Goal: Communication & Community: Answer question/provide support

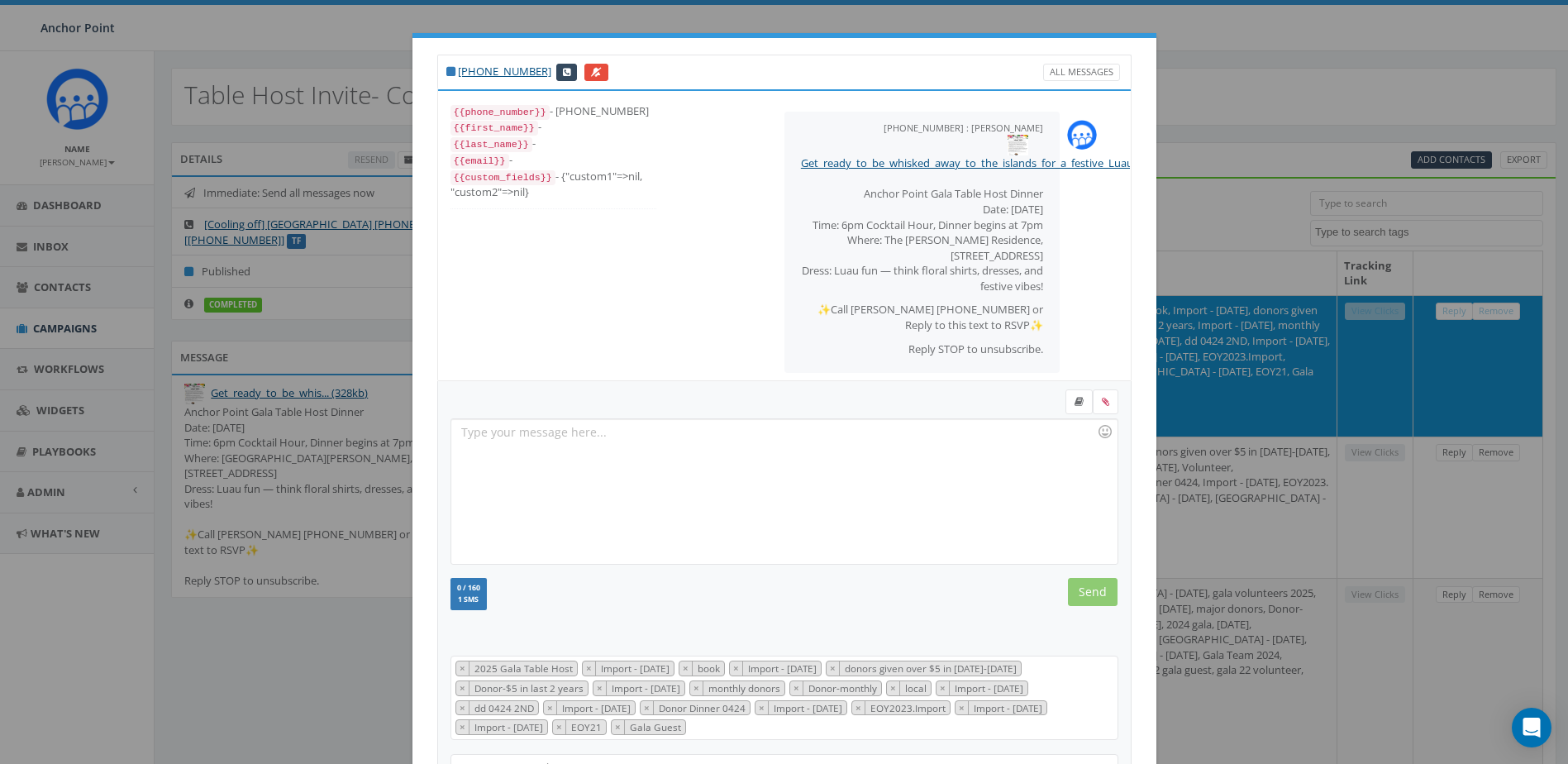
select select
click at [1251, 28] on div "[PHONE_NUMBER] All Messages {{phone_number}} - [PHONE_NUMBER] {{first_name}} - …" at bounding box center [784, 382] width 1568 height 764
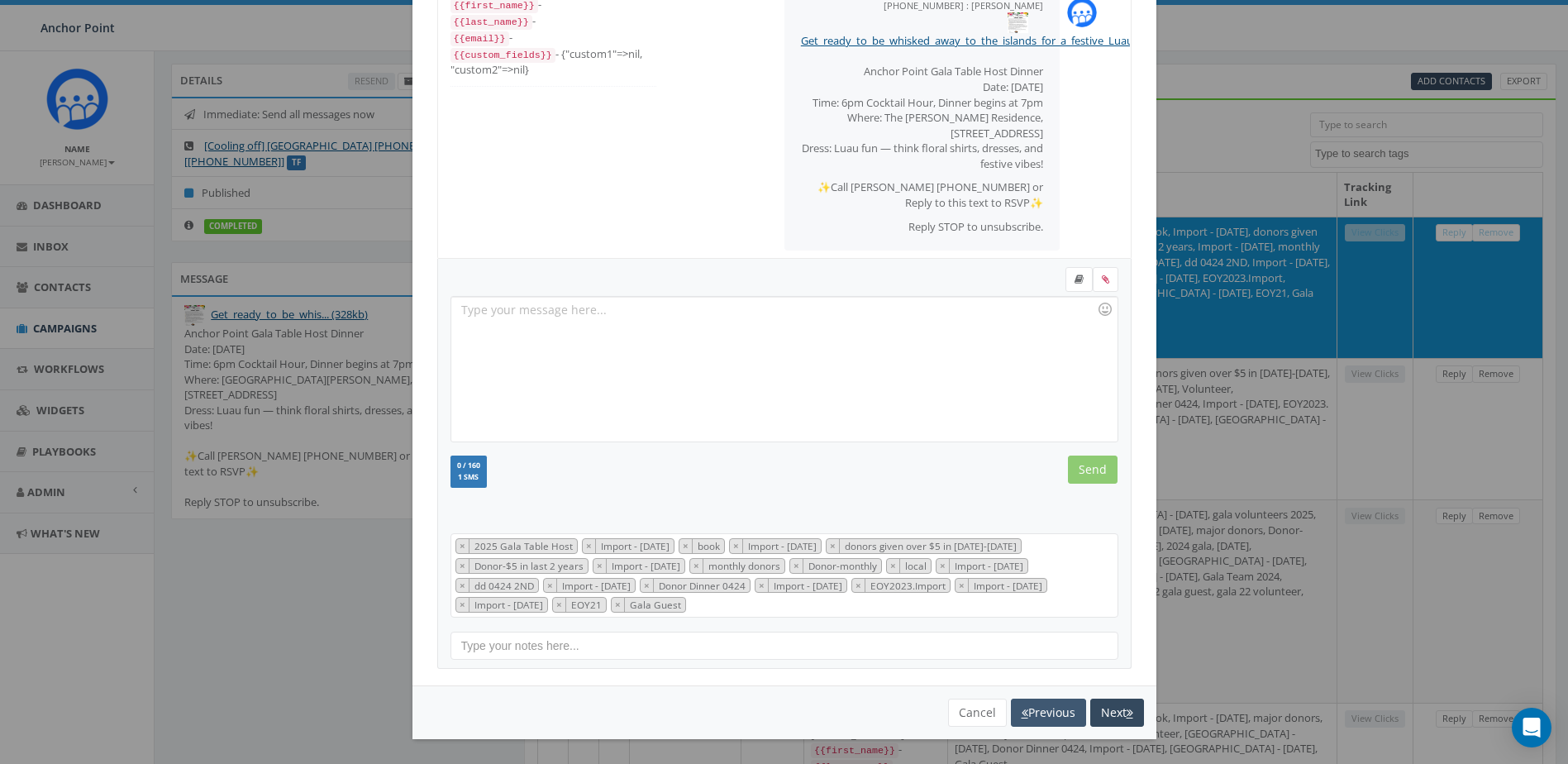
scroll to position [165, 0]
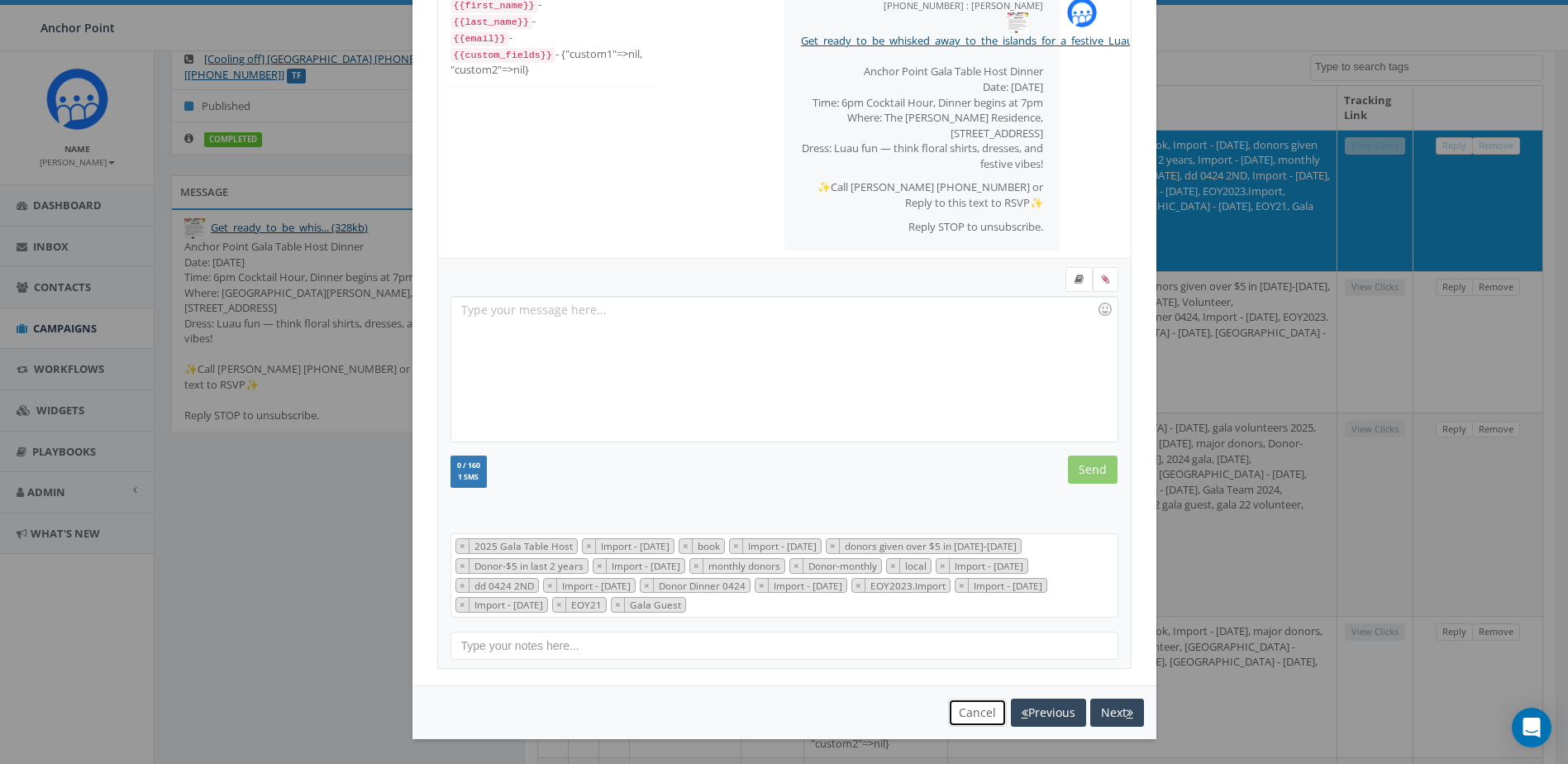
click at [952, 707] on button "Cancel" at bounding box center [976, 713] width 58 height 28
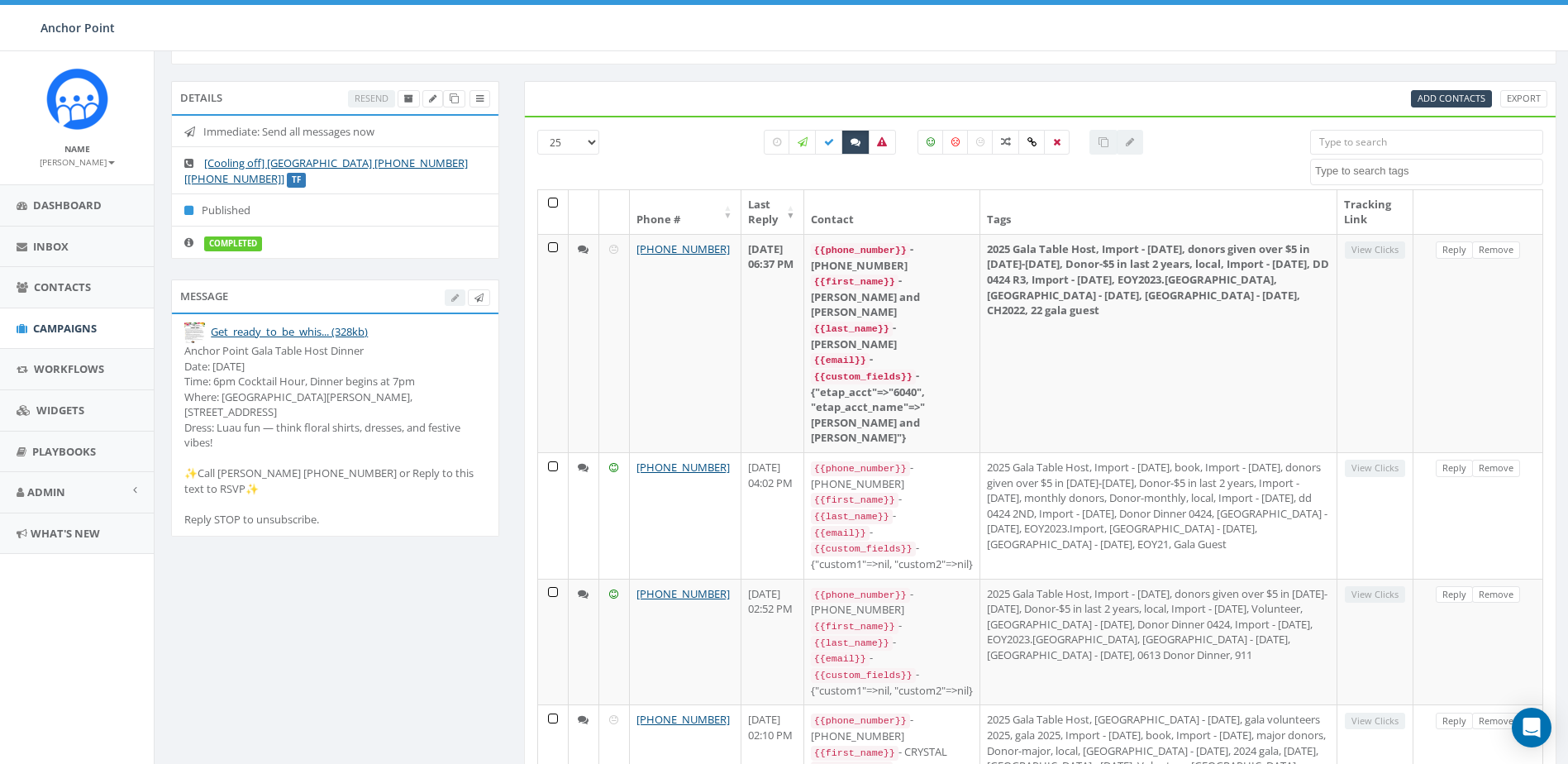
scroll to position [0, 0]
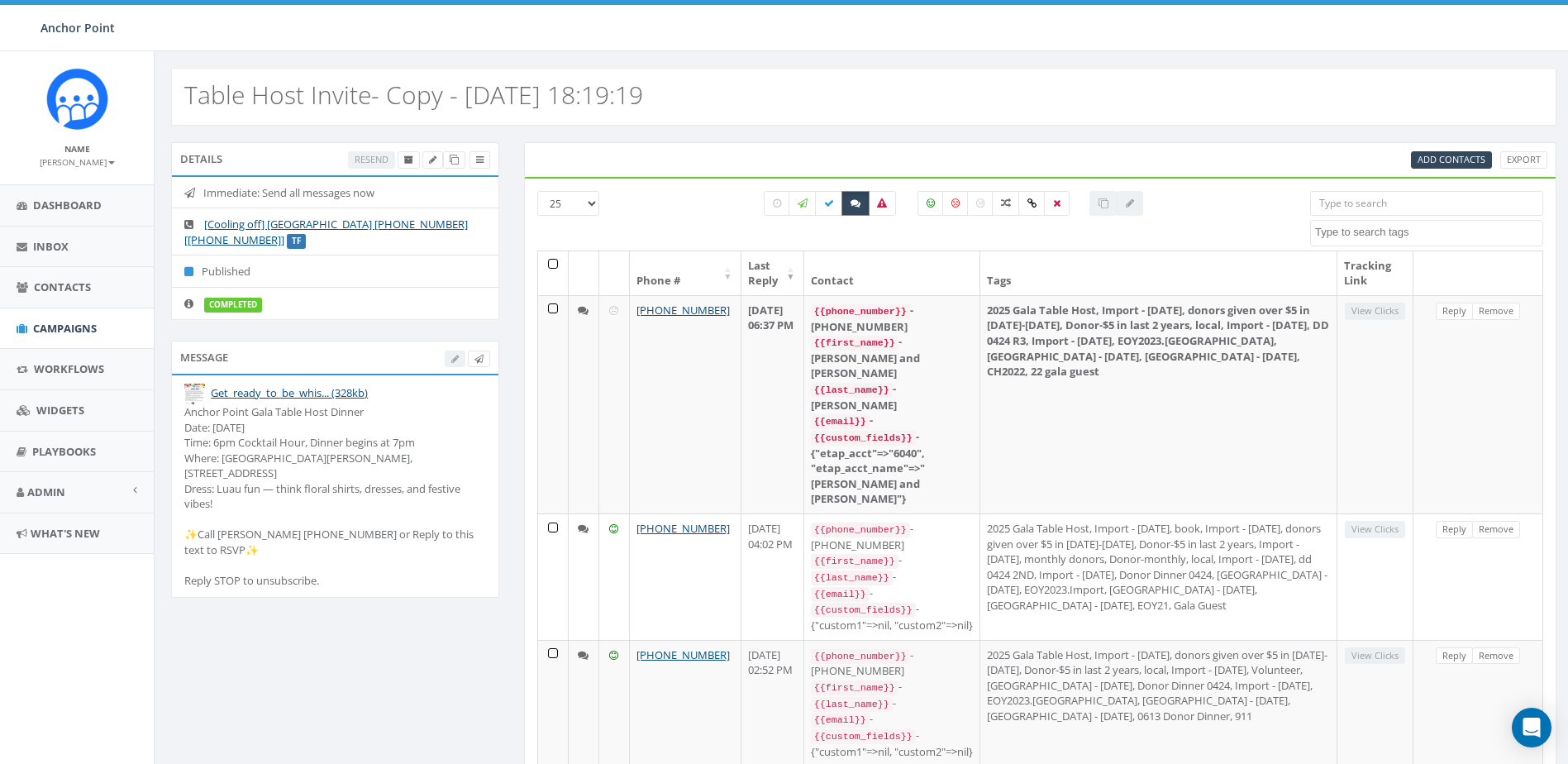
click at [858, 196] on label at bounding box center [856, 203] width 28 height 25
click at [852, 200] on icon at bounding box center [856, 204] width 10 height 10
checkbox input "true"
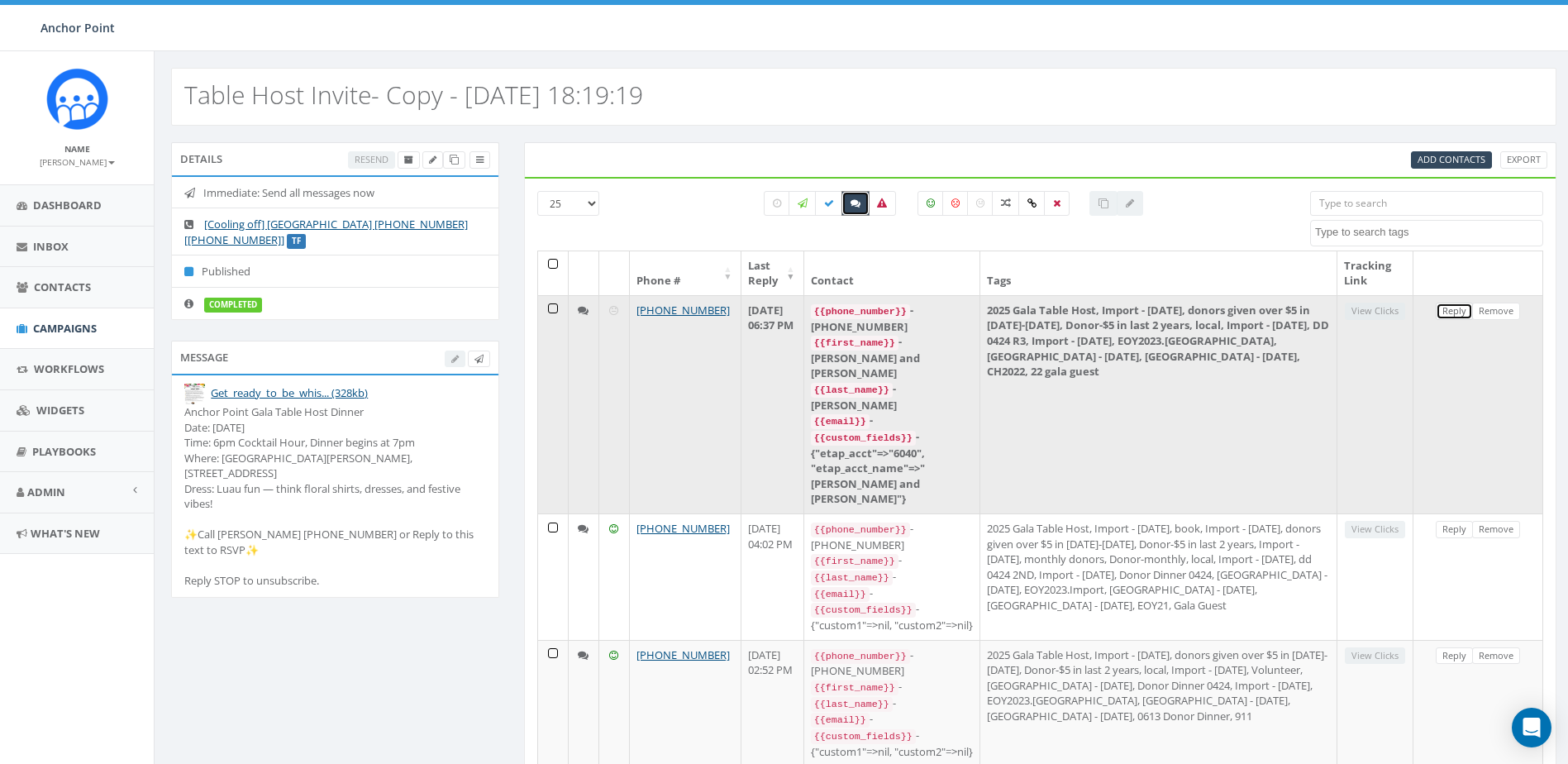
click at [1451, 313] on link "Reply" at bounding box center [1454, 311] width 38 height 18
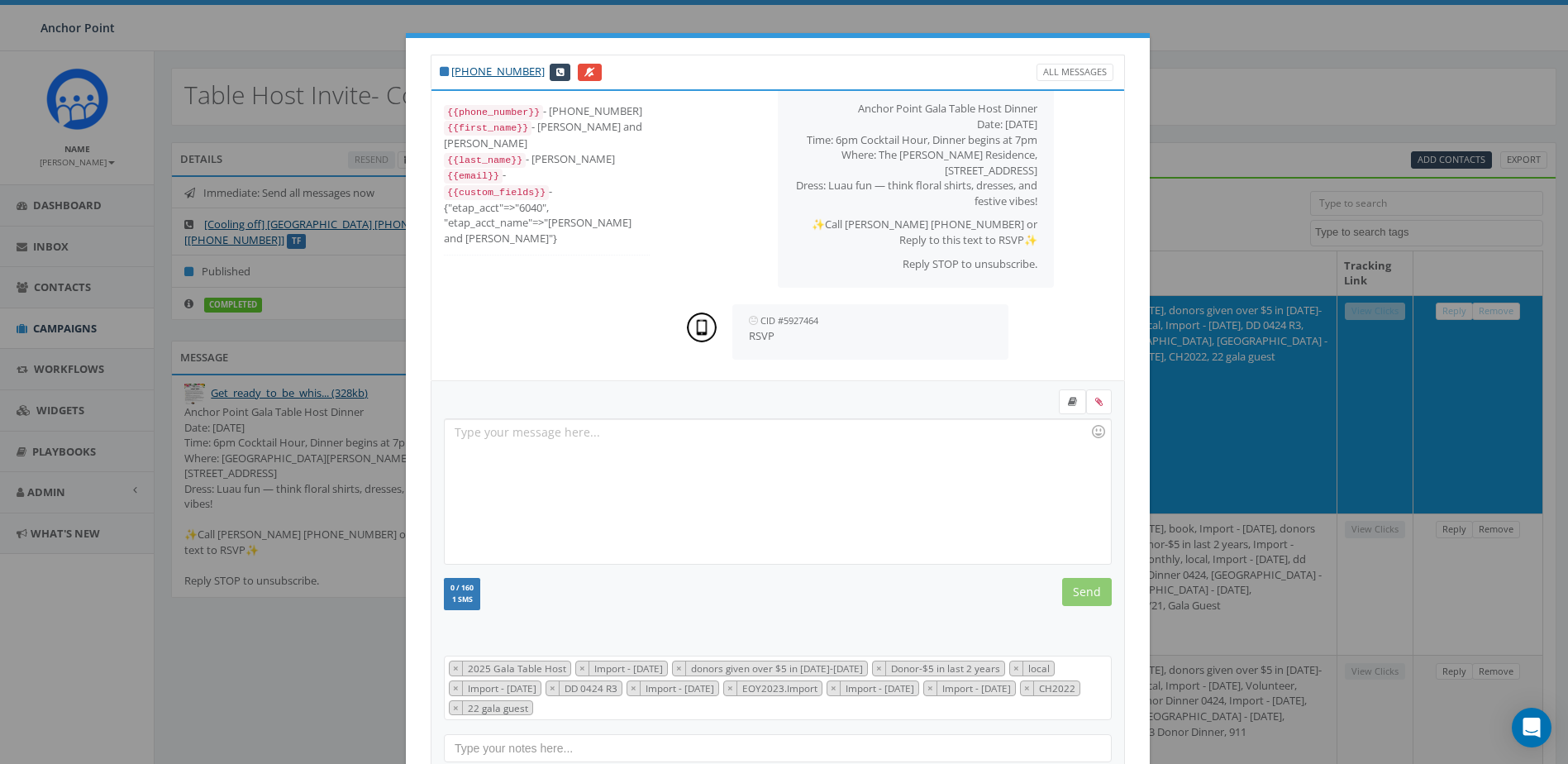
scroll to position [83, 0]
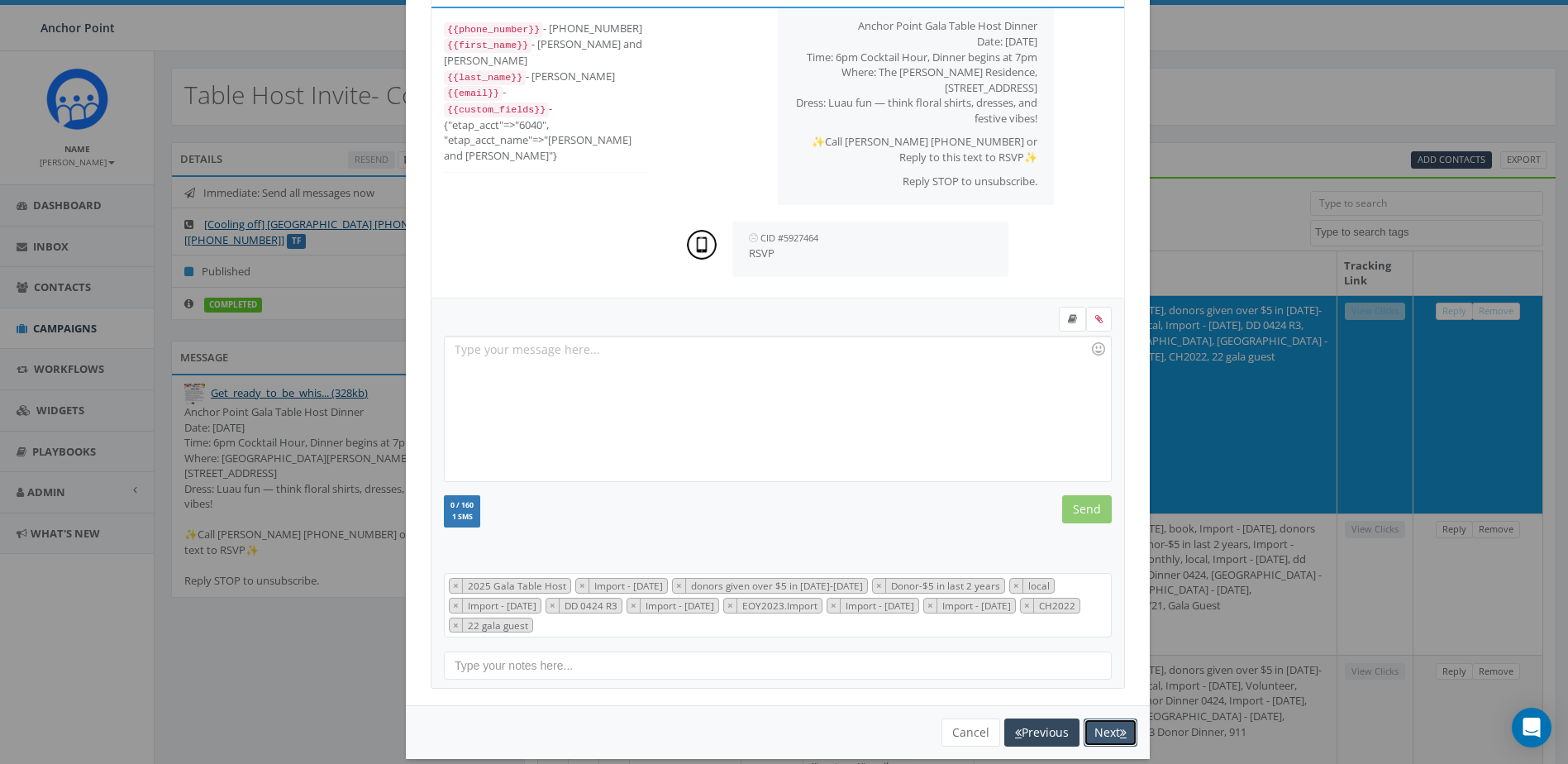
click at [1105, 730] on button "Next" at bounding box center [1111, 732] width 53 height 28
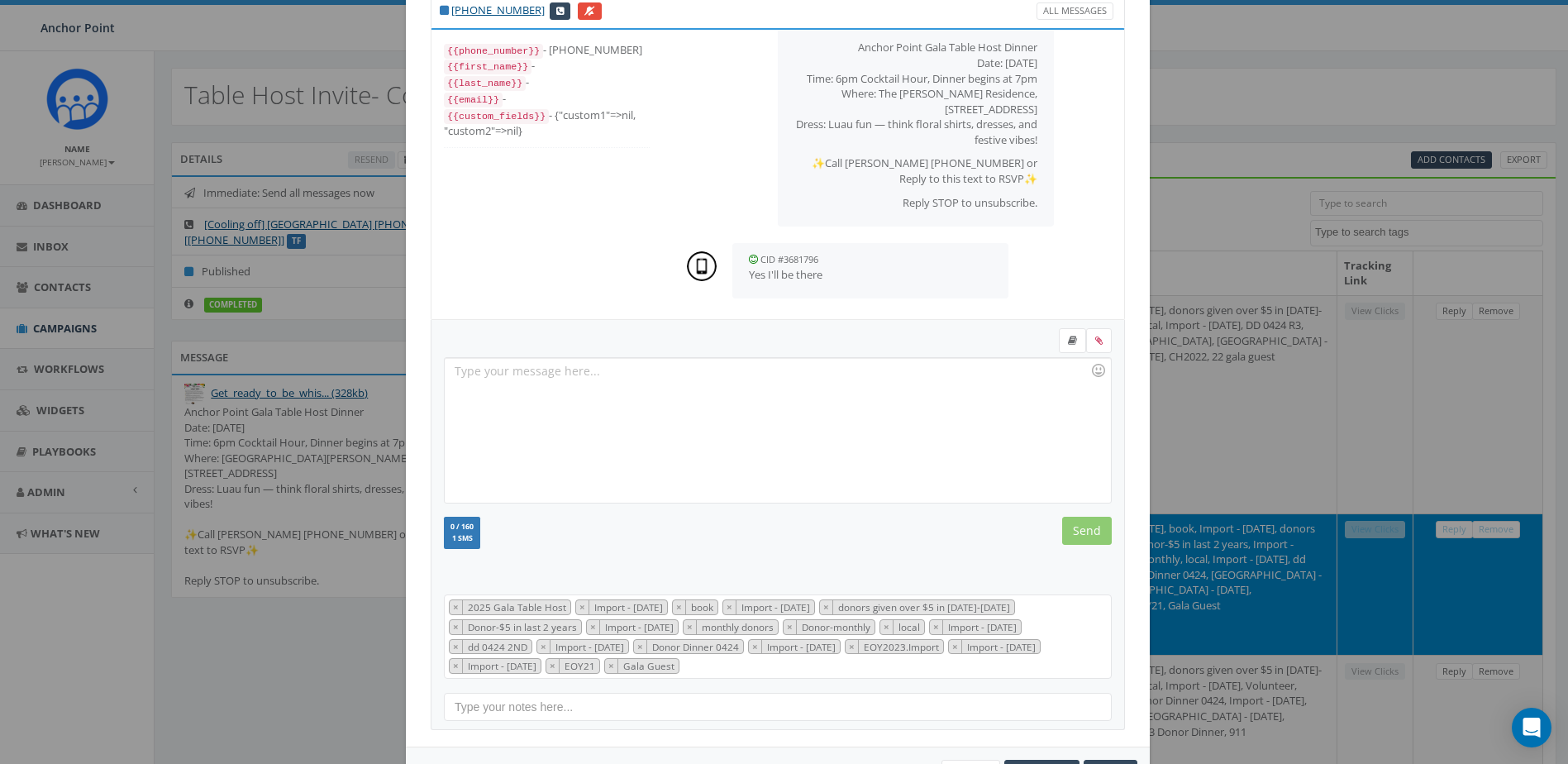
scroll to position [123, 0]
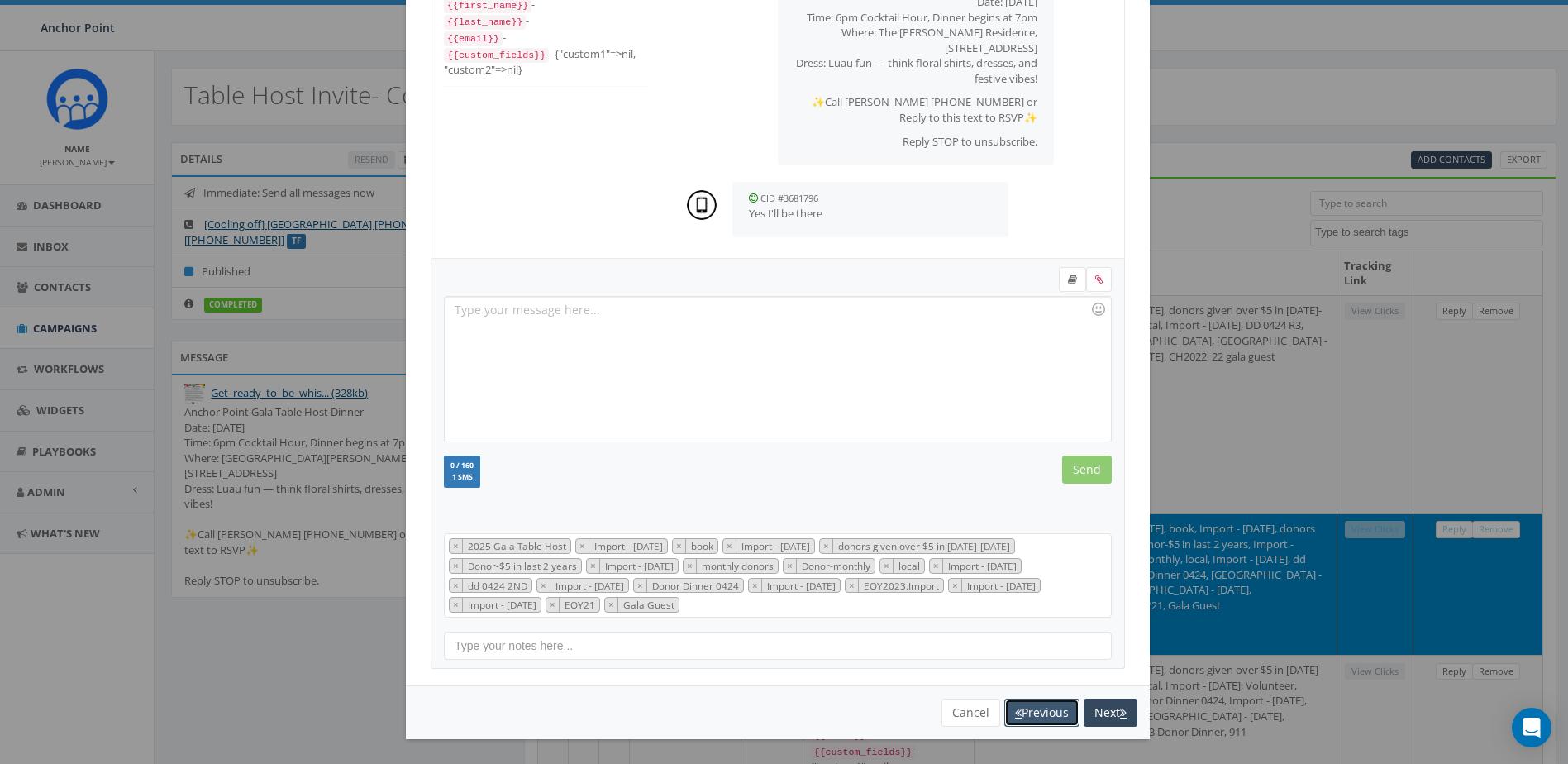
click at [1047, 708] on button "Previous" at bounding box center [1041, 713] width 75 height 28
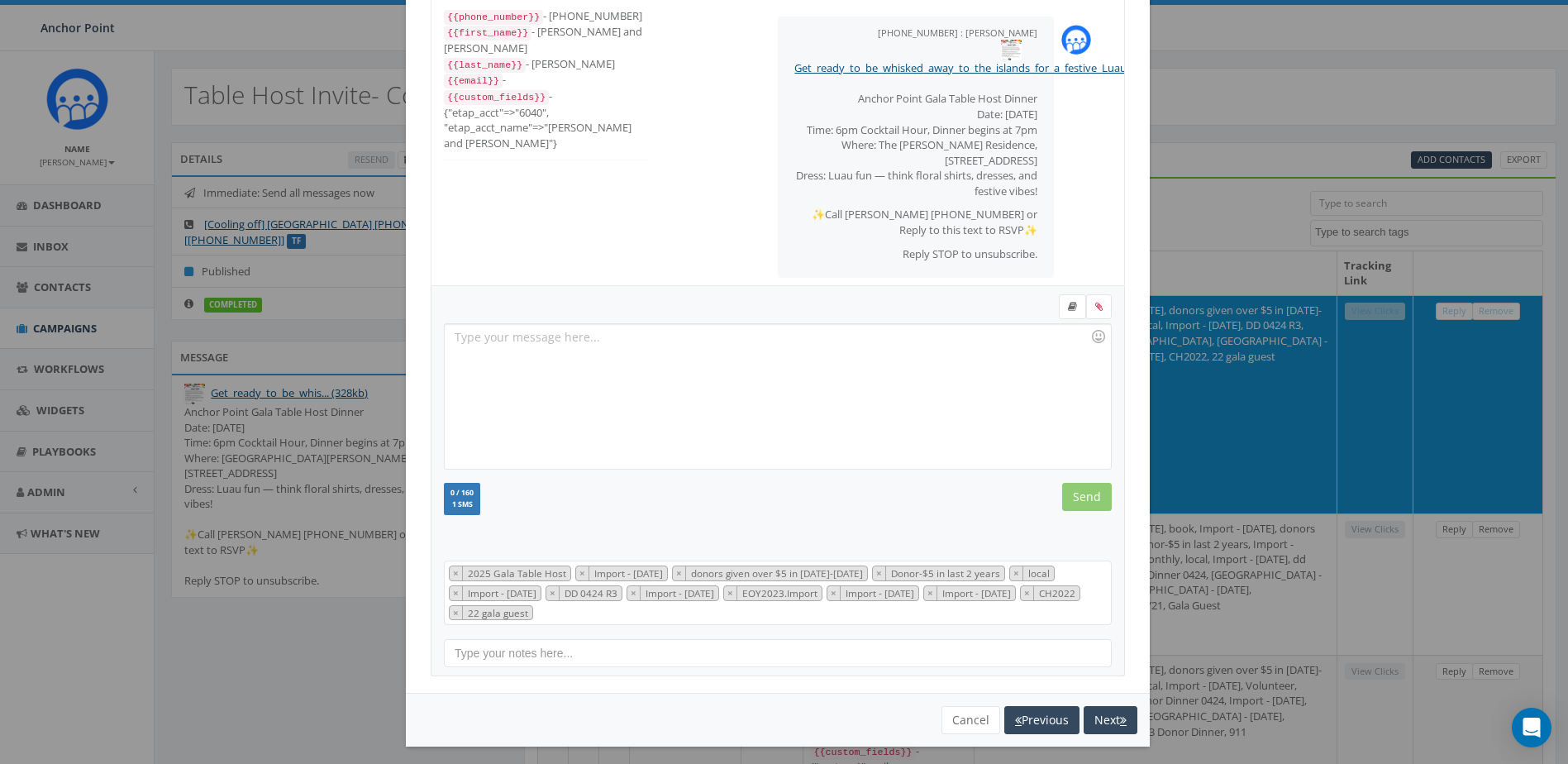
scroll to position [114, 0]
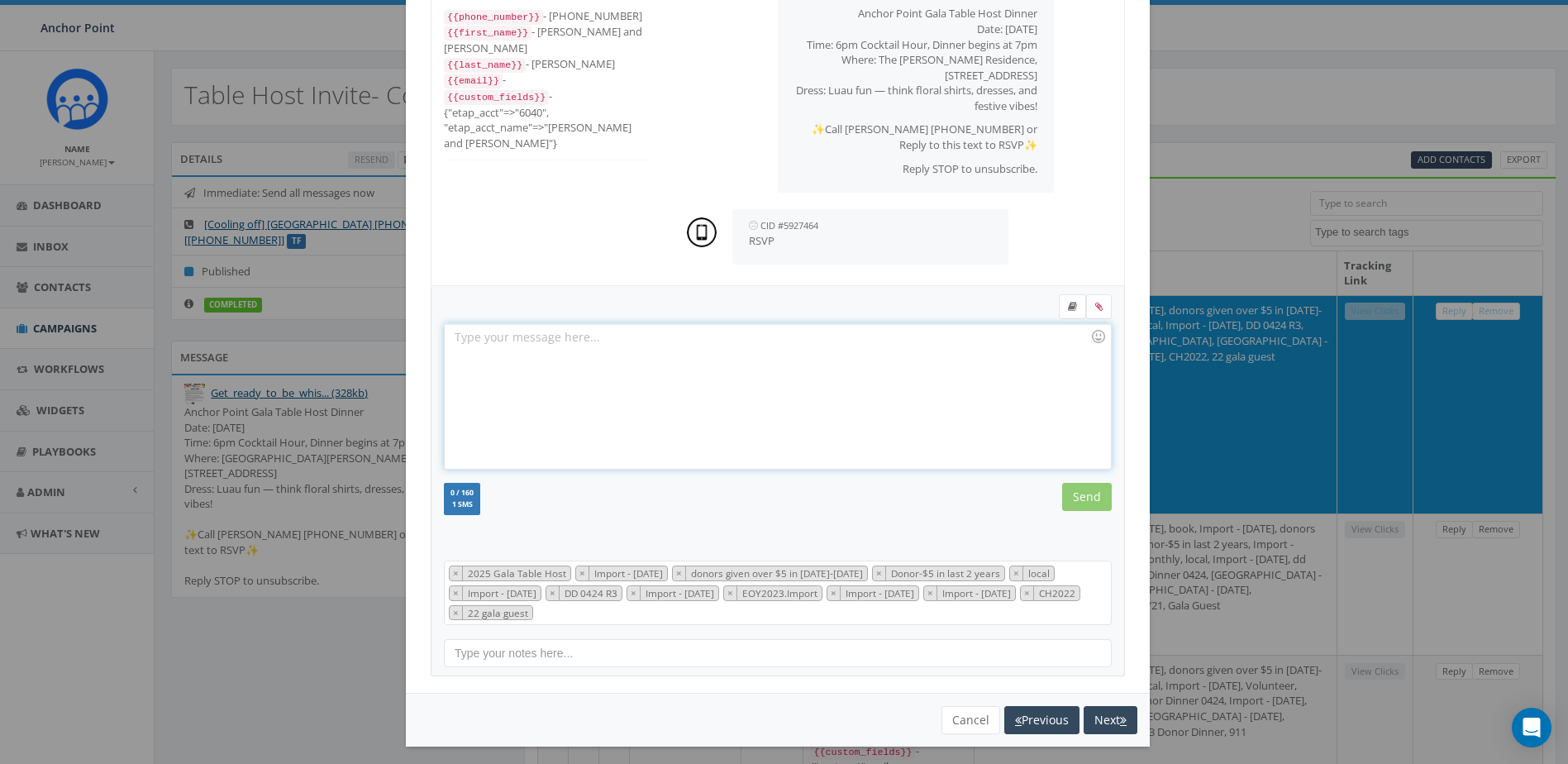
click at [623, 367] on div at bounding box center [777, 396] width 665 height 144
click at [1094, 334] on div at bounding box center [1098, 336] width 28 height 28
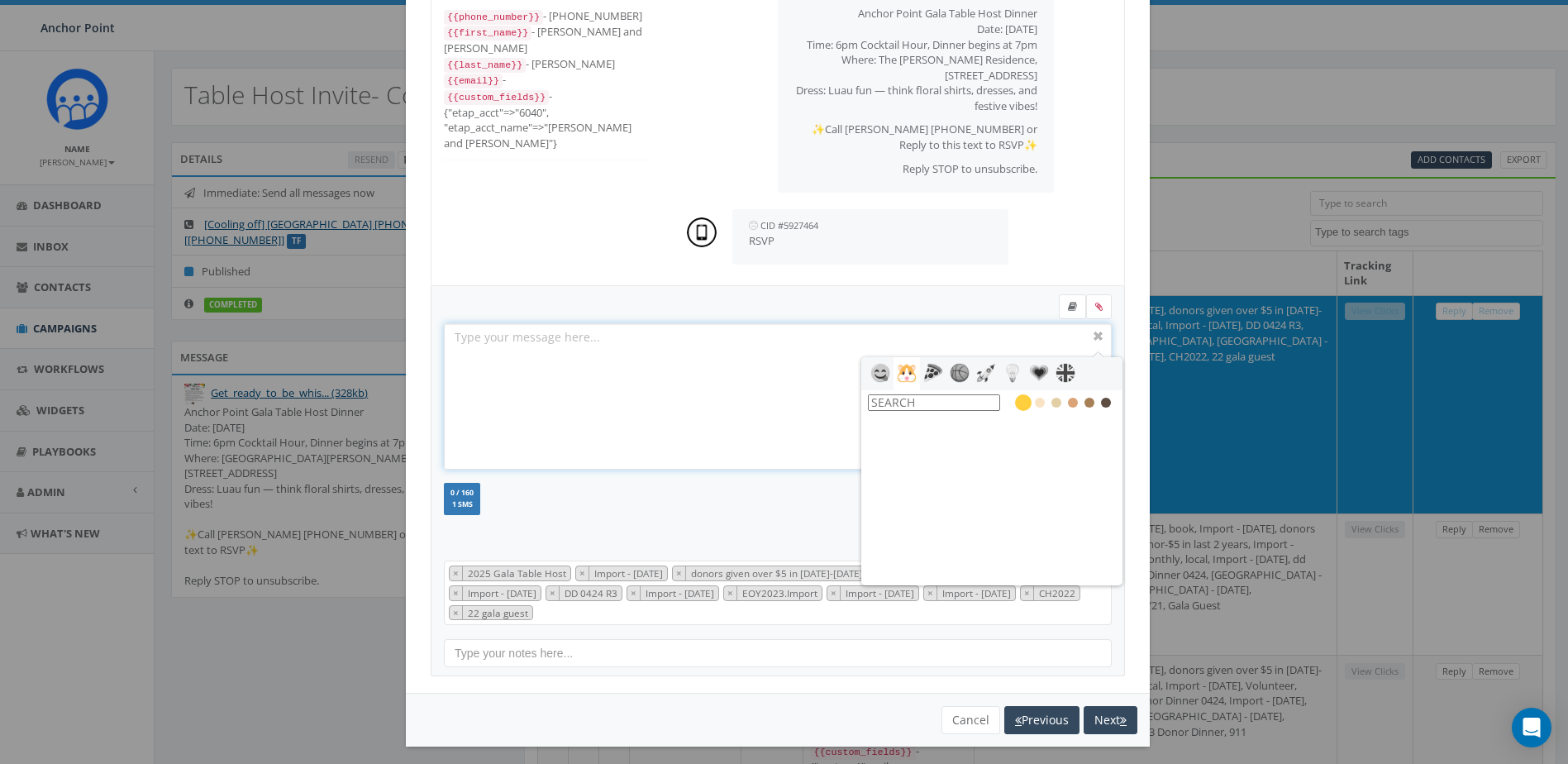
scroll to position [1240, 0]
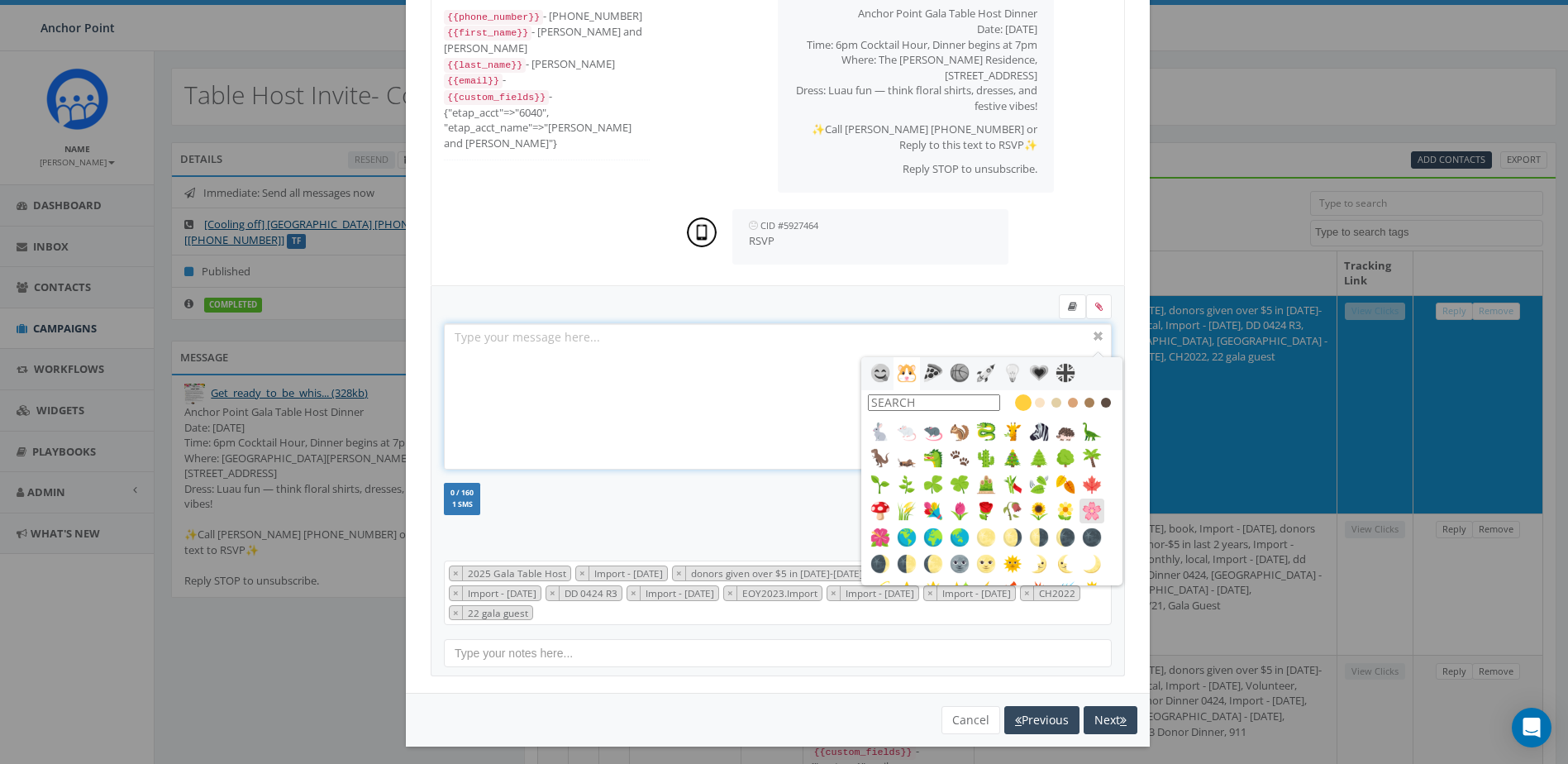
click at [1084, 513] on img at bounding box center [1092, 511] width 20 height 20
click at [949, 399] on input "text" at bounding box center [934, 402] width 132 height 17
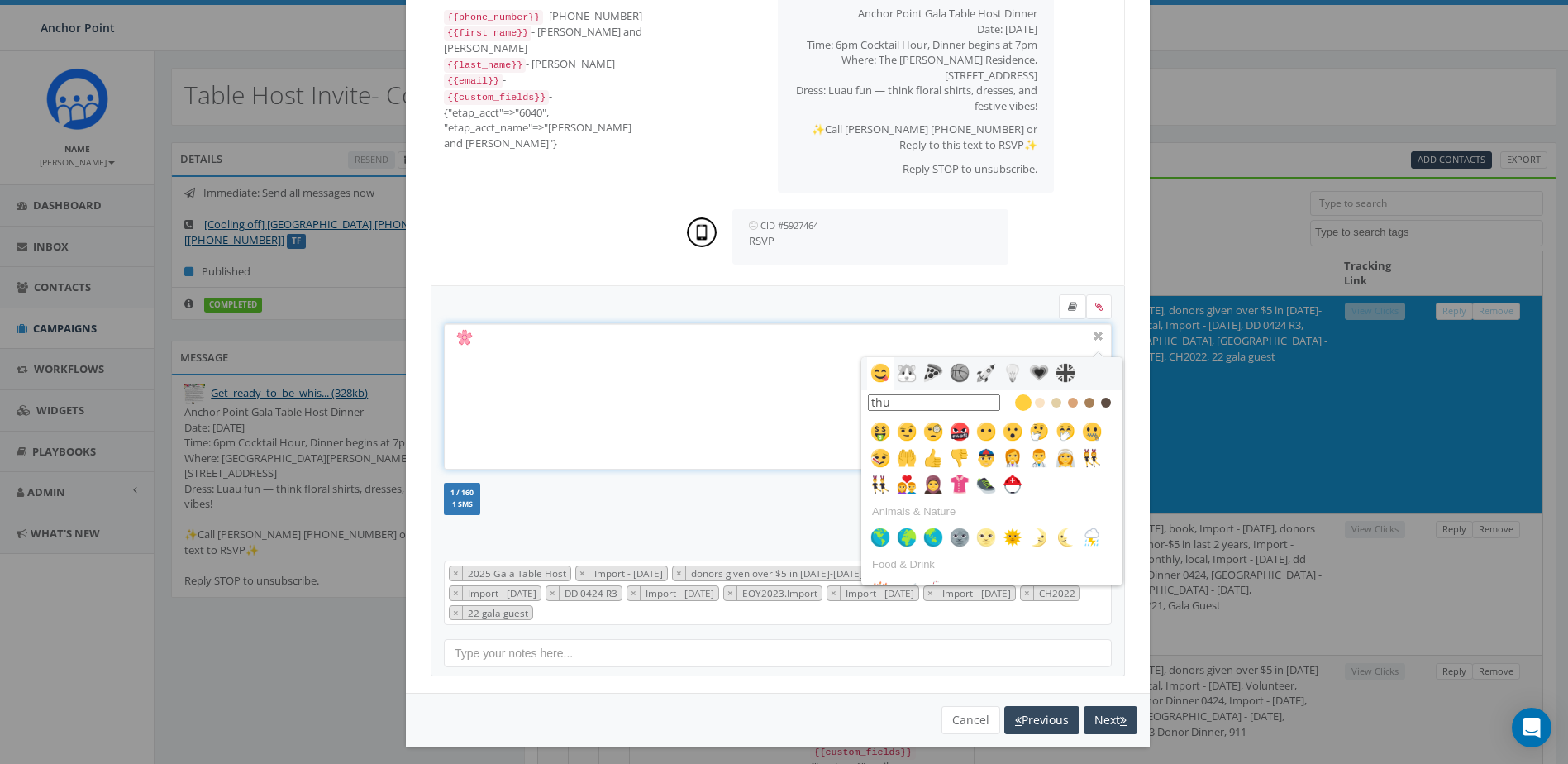
scroll to position [0, 0]
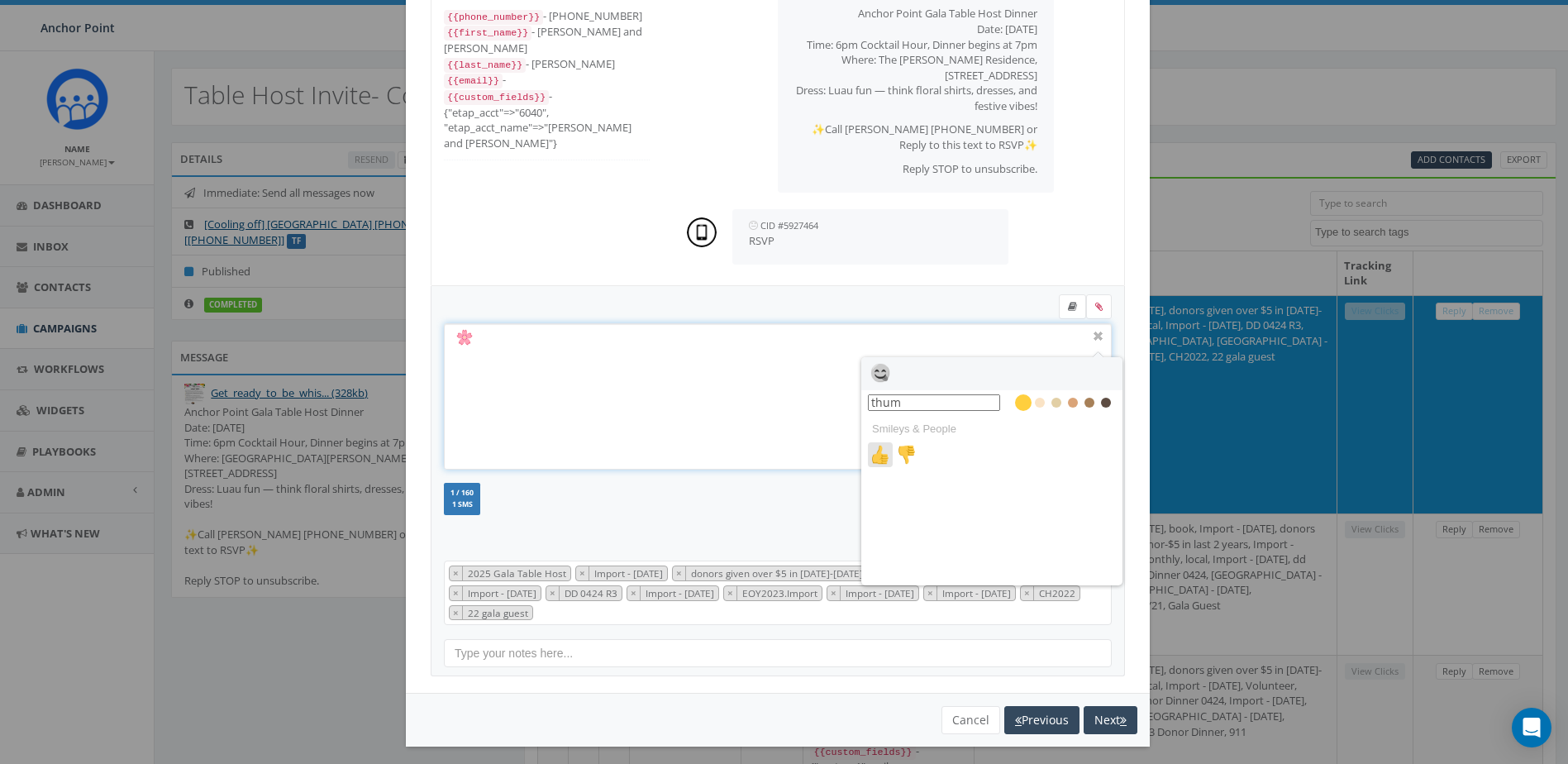
click at [870, 453] on img at bounding box center [880, 455] width 20 height 20
type input "thum"
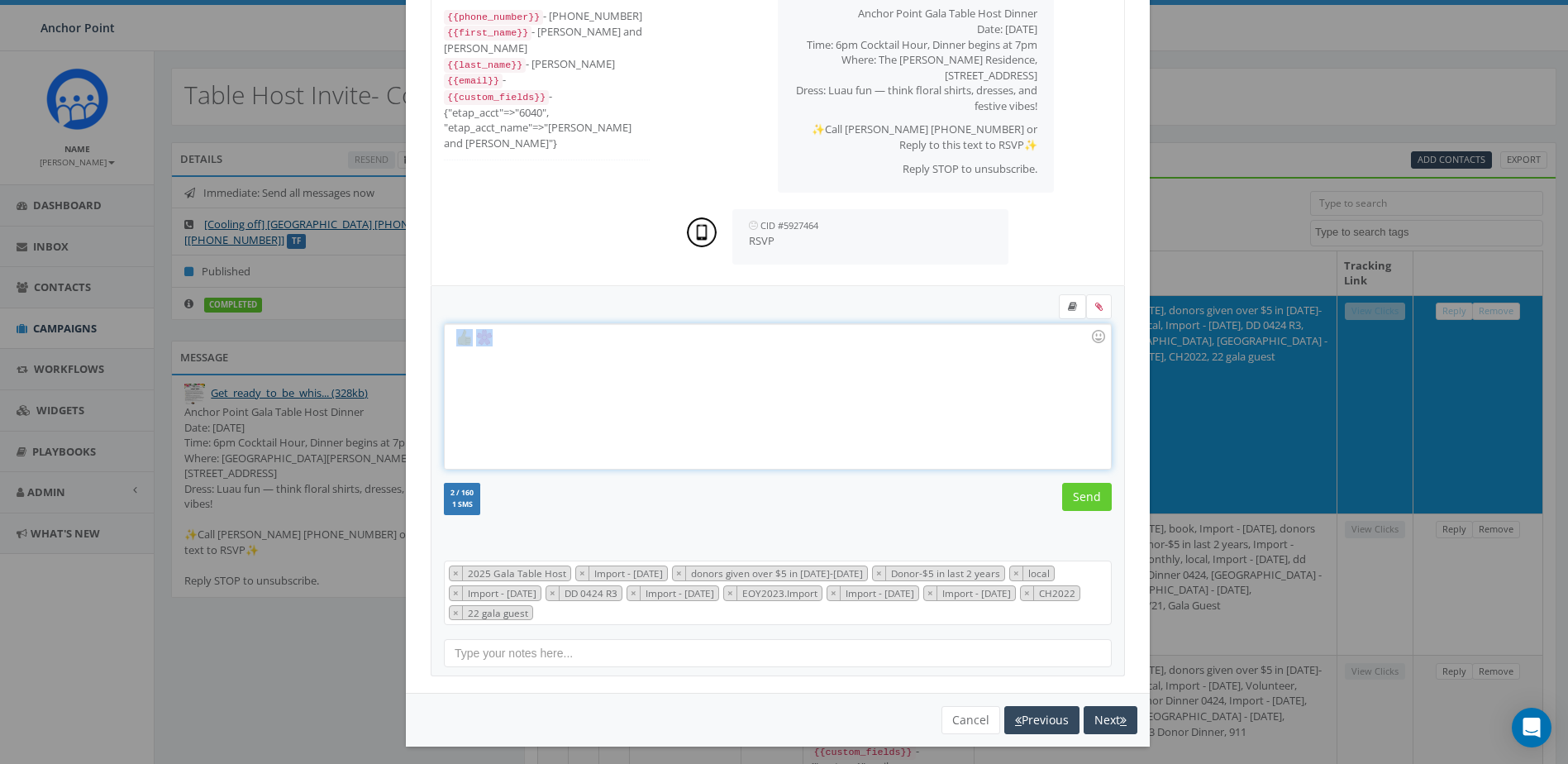
drag, startPoint x: 492, startPoint y: 338, endPoint x: 456, endPoint y: 337, distance: 36.0
click at [456, 337] on div at bounding box center [777, 396] width 665 height 144
copy img
drag, startPoint x: 561, startPoint y: 344, endPoint x: 546, endPoint y: 341, distance: 15.3
click at [560, 344] on div at bounding box center [777, 396] width 665 height 144
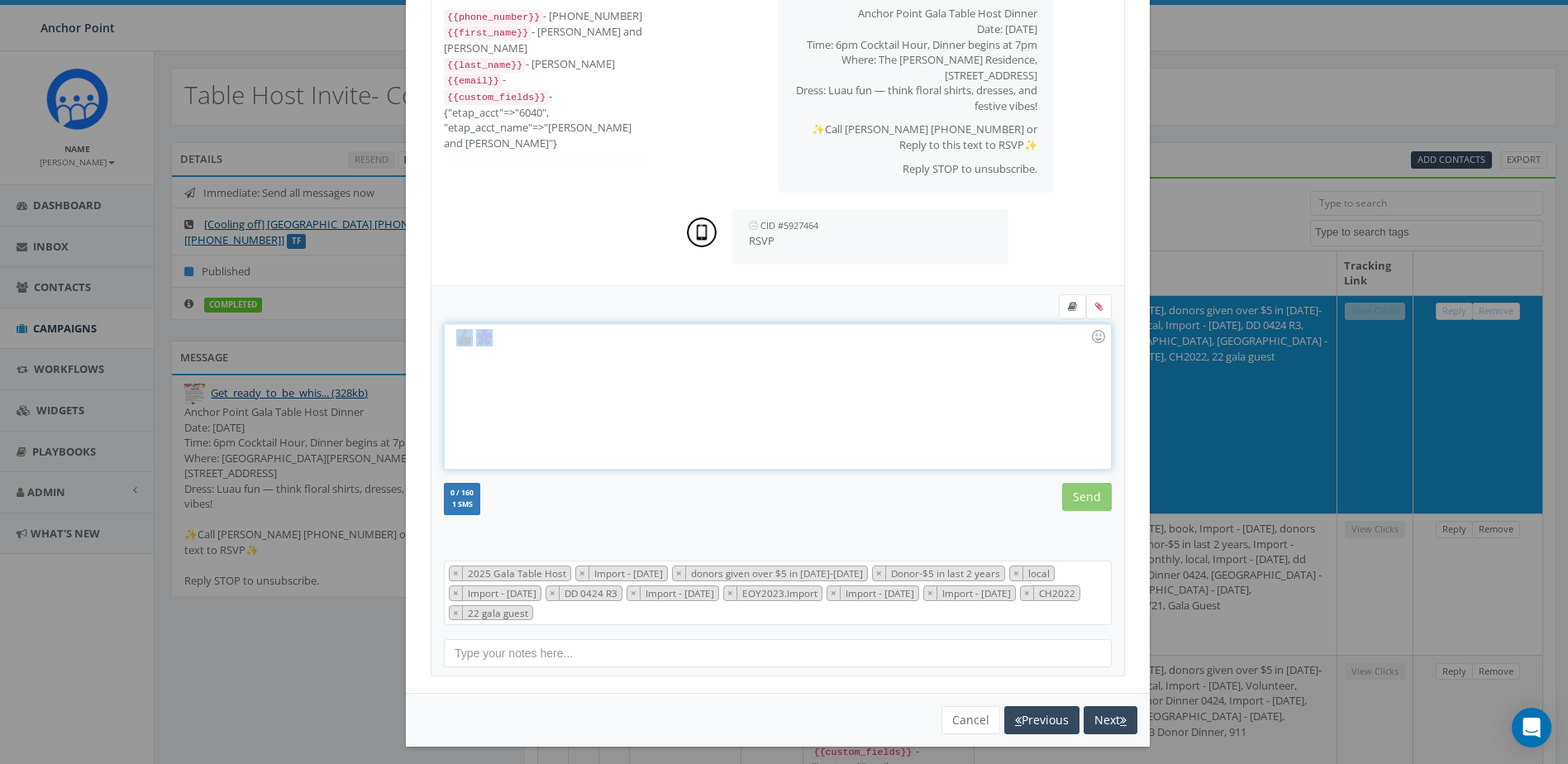
click at [513, 344] on div at bounding box center [777, 396] width 665 height 144
click at [448, 339] on div at bounding box center [777, 396] width 665 height 144
click at [467, 338] on div at bounding box center [777, 396] width 665 height 144
drag, startPoint x: 543, startPoint y: 339, endPoint x: 440, endPoint y: 332, distance: 103.2
click at [445, 332] on div at bounding box center [777, 396] width 665 height 144
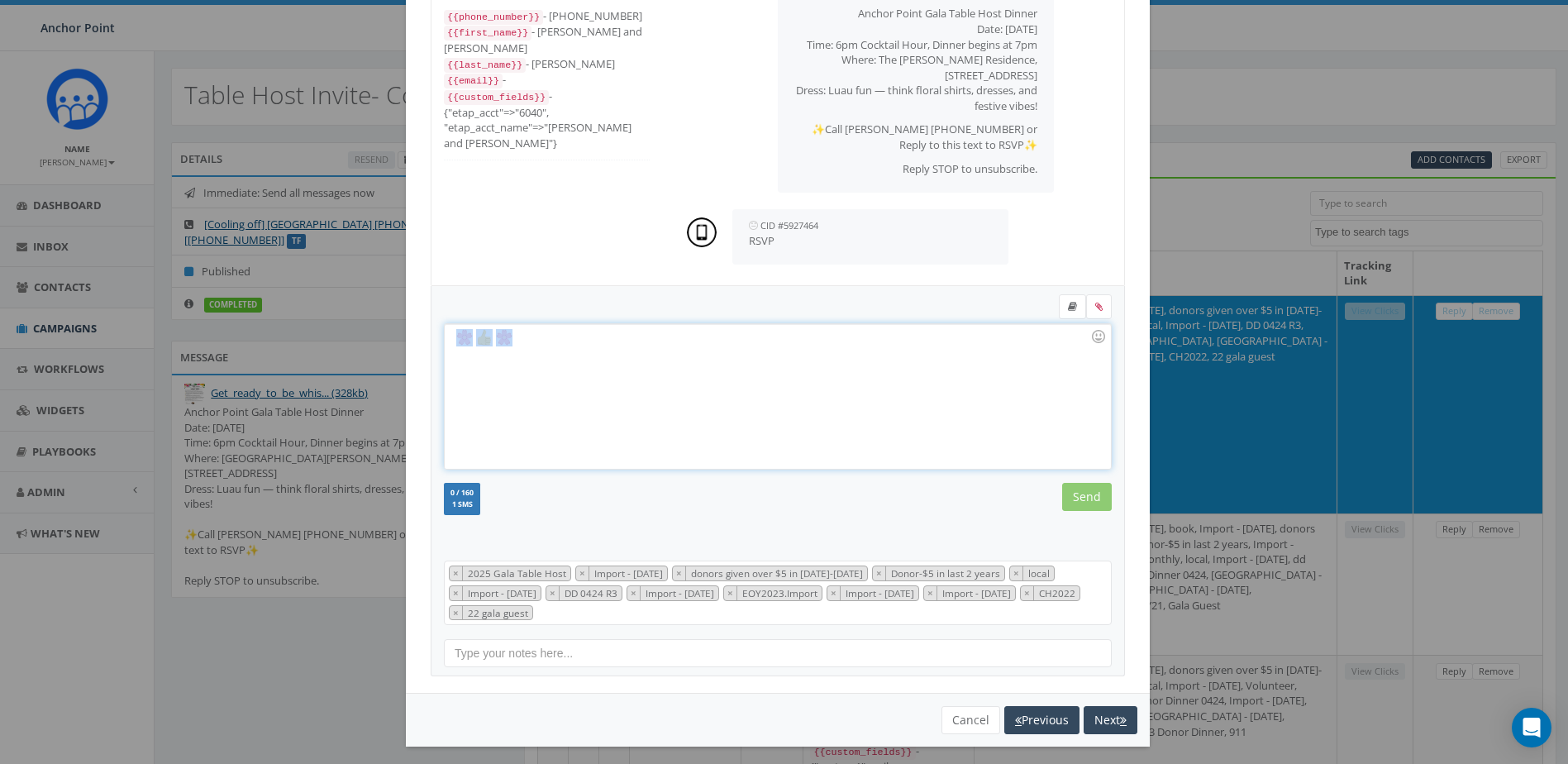
copy div
click at [835, 380] on div at bounding box center [777, 396] width 665 height 144
click at [966, 410] on div at bounding box center [777, 396] width 665 height 144
click at [517, 341] on div at bounding box center [777, 396] width 665 height 144
drag, startPoint x: 518, startPoint y: 339, endPoint x: 447, endPoint y: 336, distance: 71.1
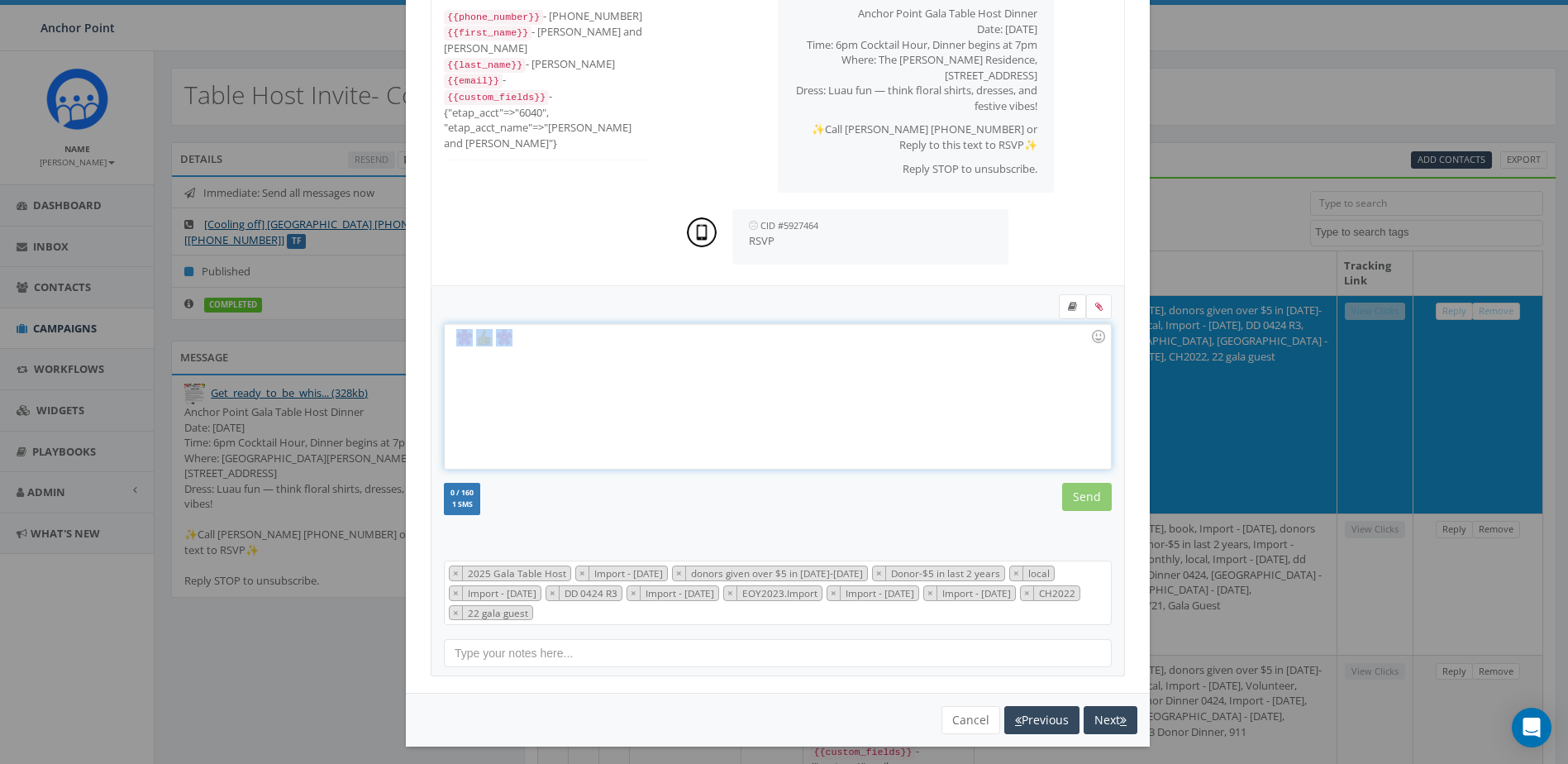
click at [447, 336] on div at bounding box center [777, 396] width 665 height 144
click at [526, 336] on div at bounding box center [777, 396] width 665 height 144
drag, startPoint x: 613, startPoint y: 355, endPoint x: 433, endPoint y: 351, distance: 180.0
click at [433, 351] on div "🌸 Great! Recent Smileys & People Animals & Nature Food & Drink Activity Travel …" at bounding box center [778, 480] width 695 height 390
copy div "Great!"
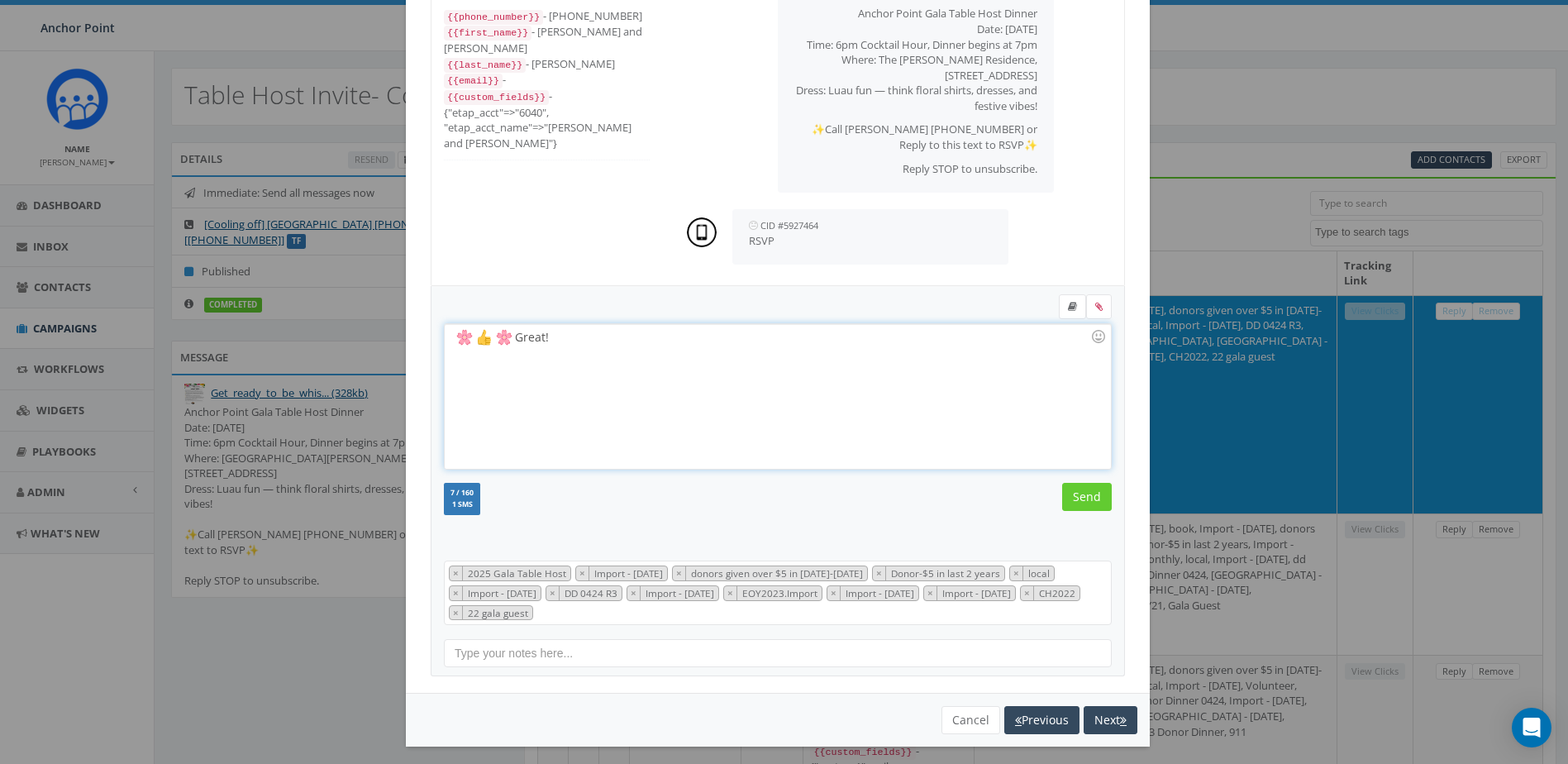
click at [594, 344] on div "Great!" at bounding box center [777, 396] width 665 height 144
click at [562, 339] on div "Great!" at bounding box center [777, 396] width 665 height 144
drag, startPoint x: 562, startPoint y: 339, endPoint x: 447, endPoint y: 340, distance: 115.0
click at [447, 340] on div "Great!" at bounding box center [777, 396] width 665 height 144
copy div "Great!"
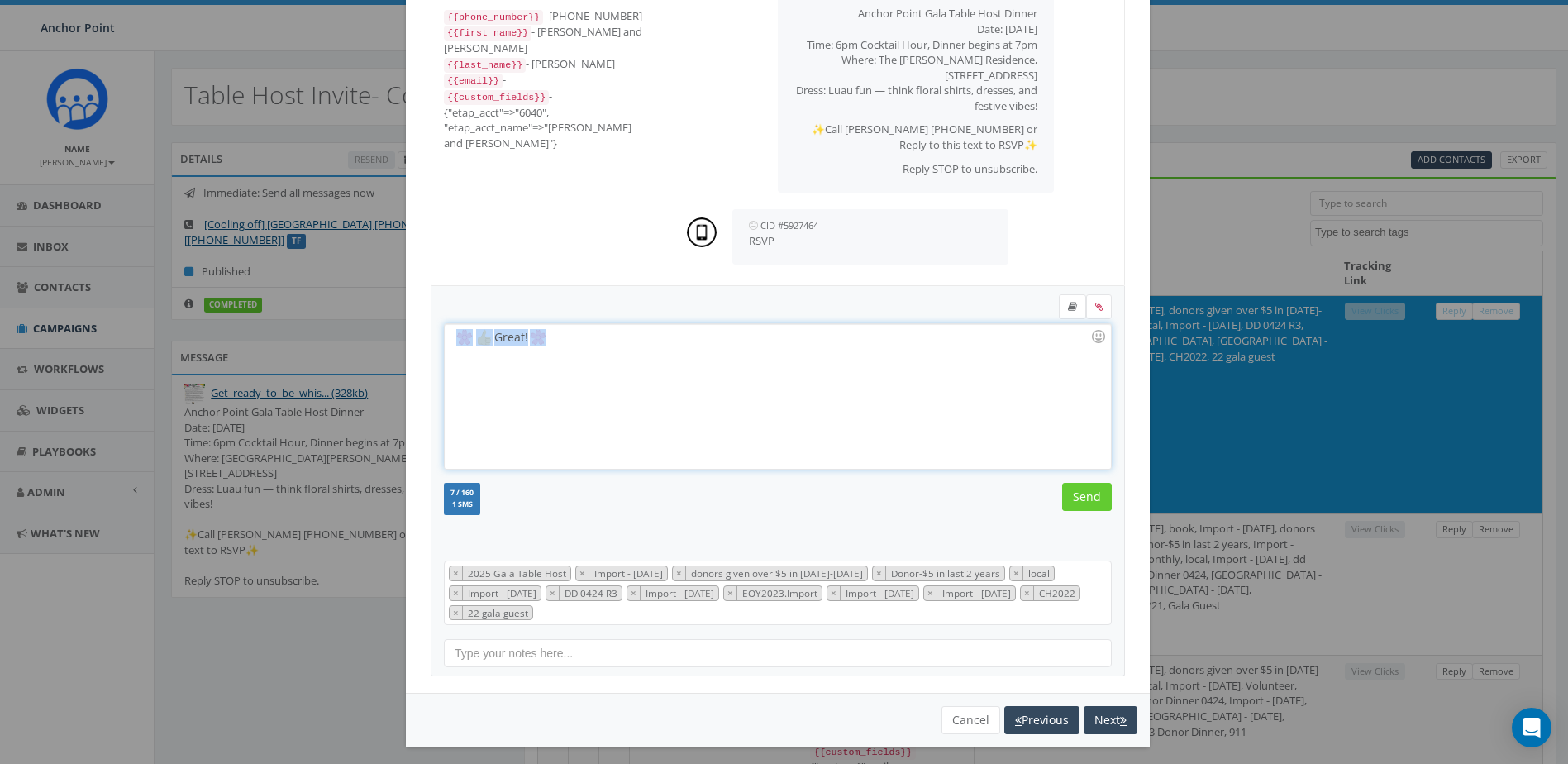
click at [683, 384] on div "Great!" at bounding box center [777, 396] width 665 height 144
click at [1089, 495] on input "Send" at bounding box center [1087, 496] width 49 height 28
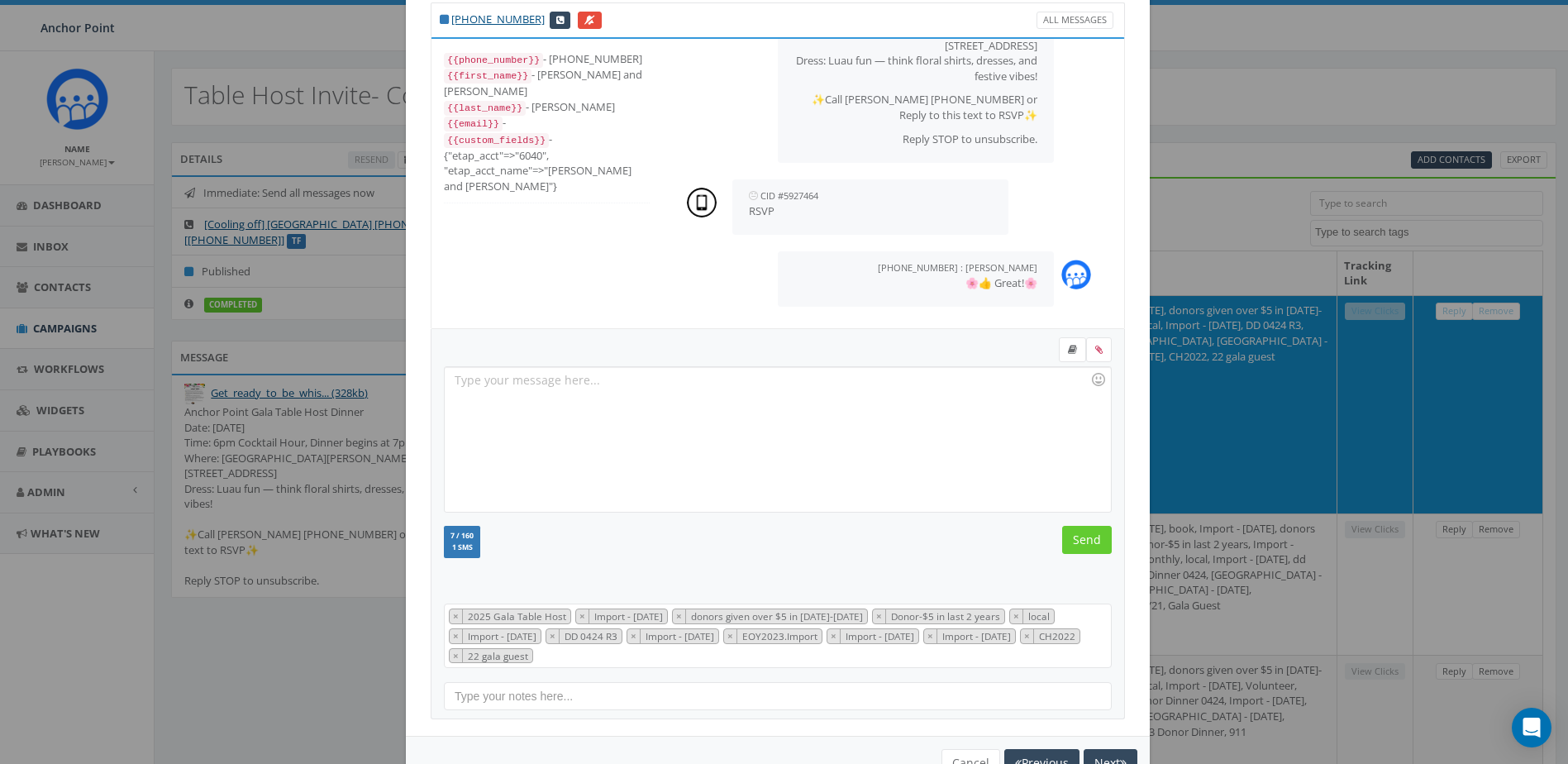
scroll to position [103, 0]
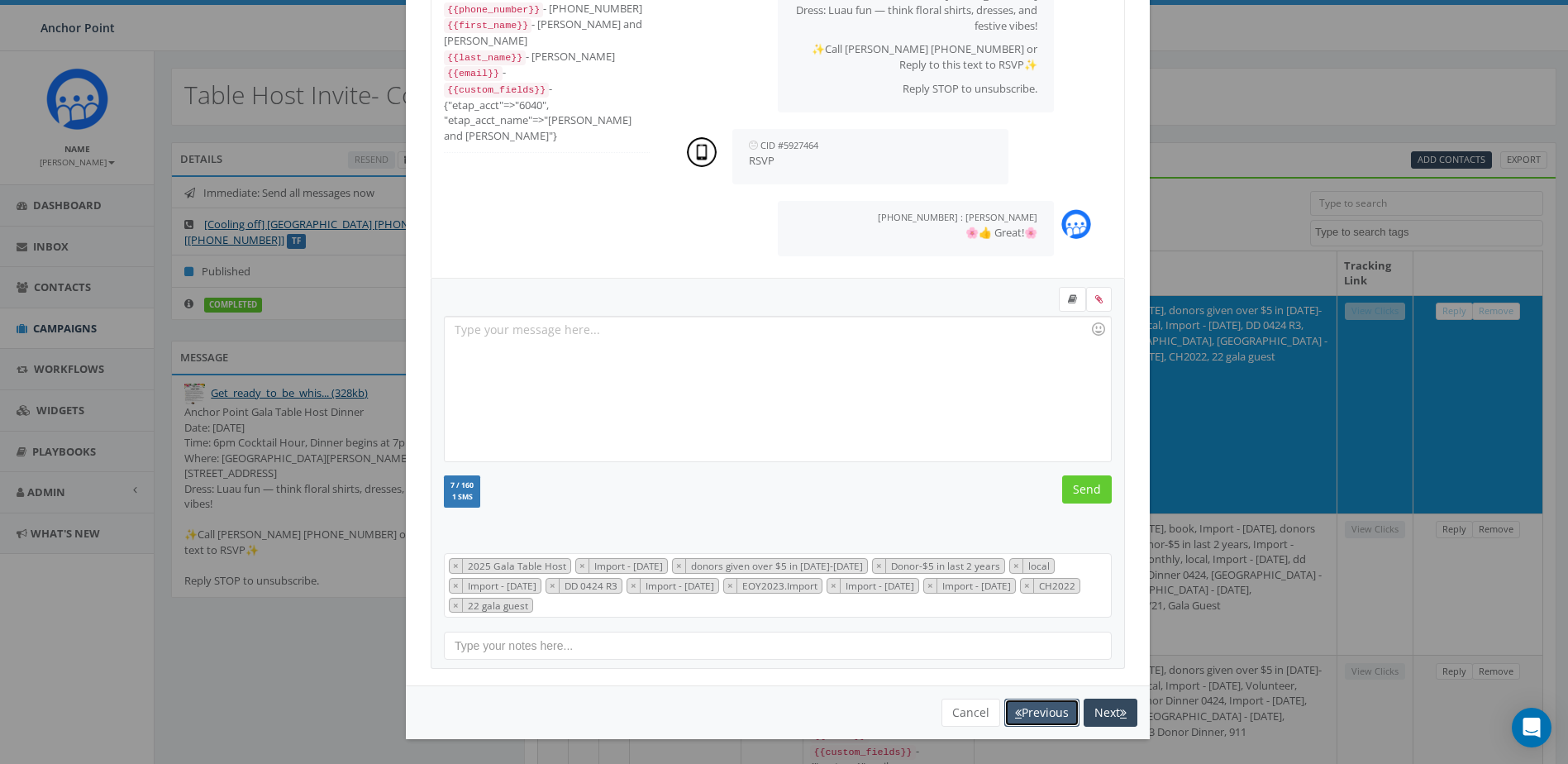
click at [1032, 711] on button "Previous" at bounding box center [1041, 713] width 75 height 28
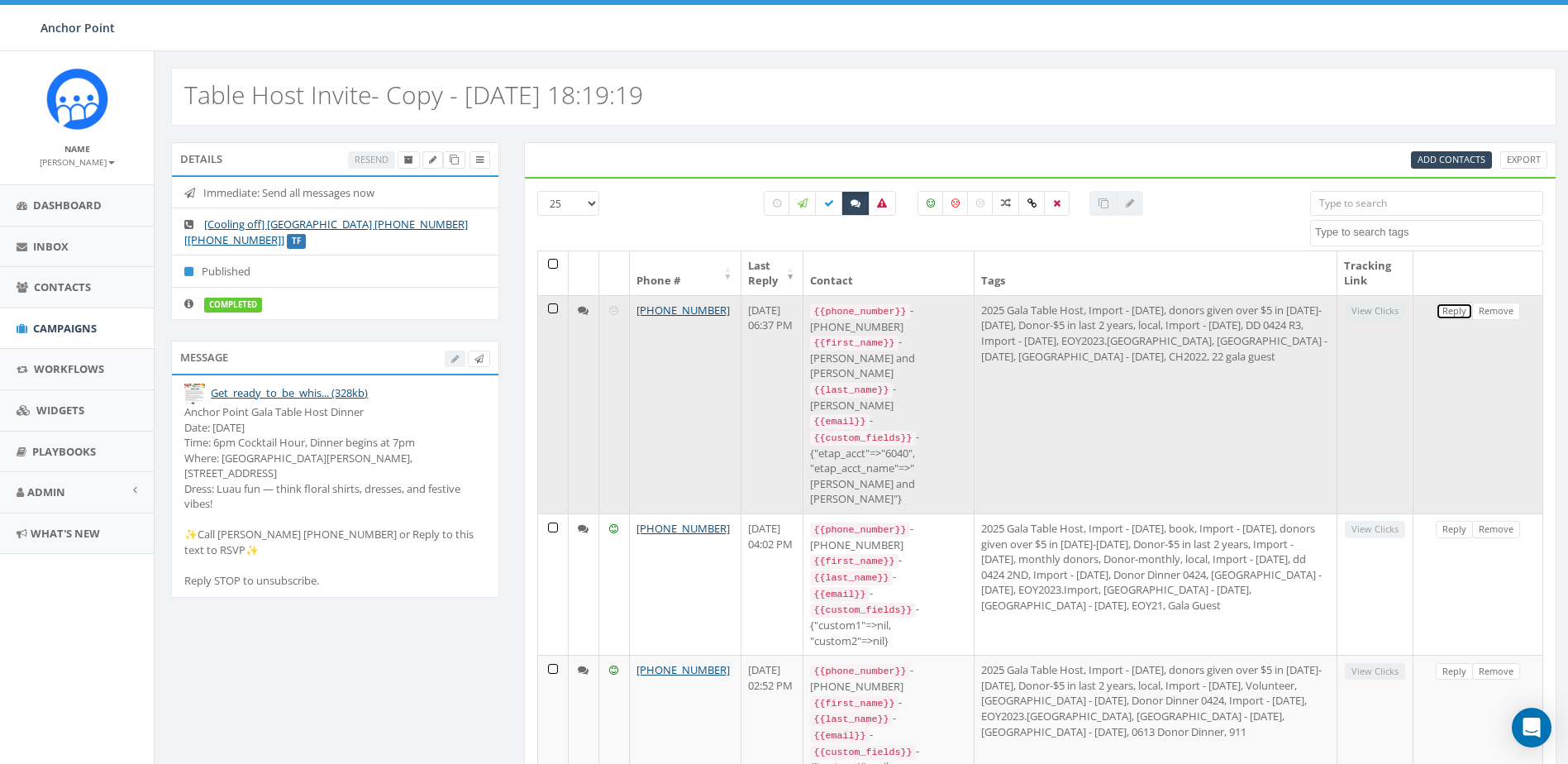
click at [1451, 314] on link "Reply" at bounding box center [1454, 311] width 38 height 18
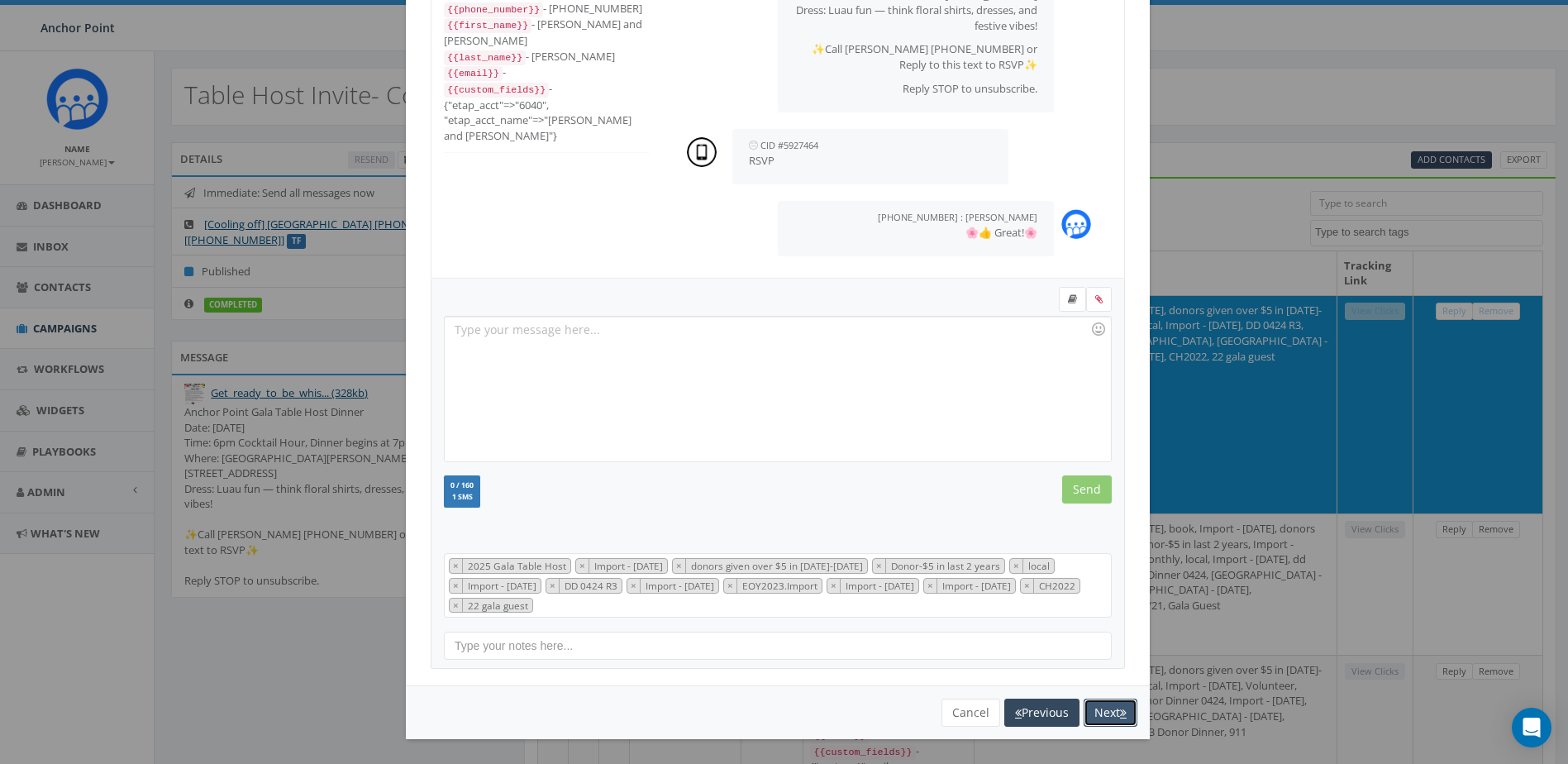
click at [1106, 710] on button "Next" at bounding box center [1111, 713] width 53 height 28
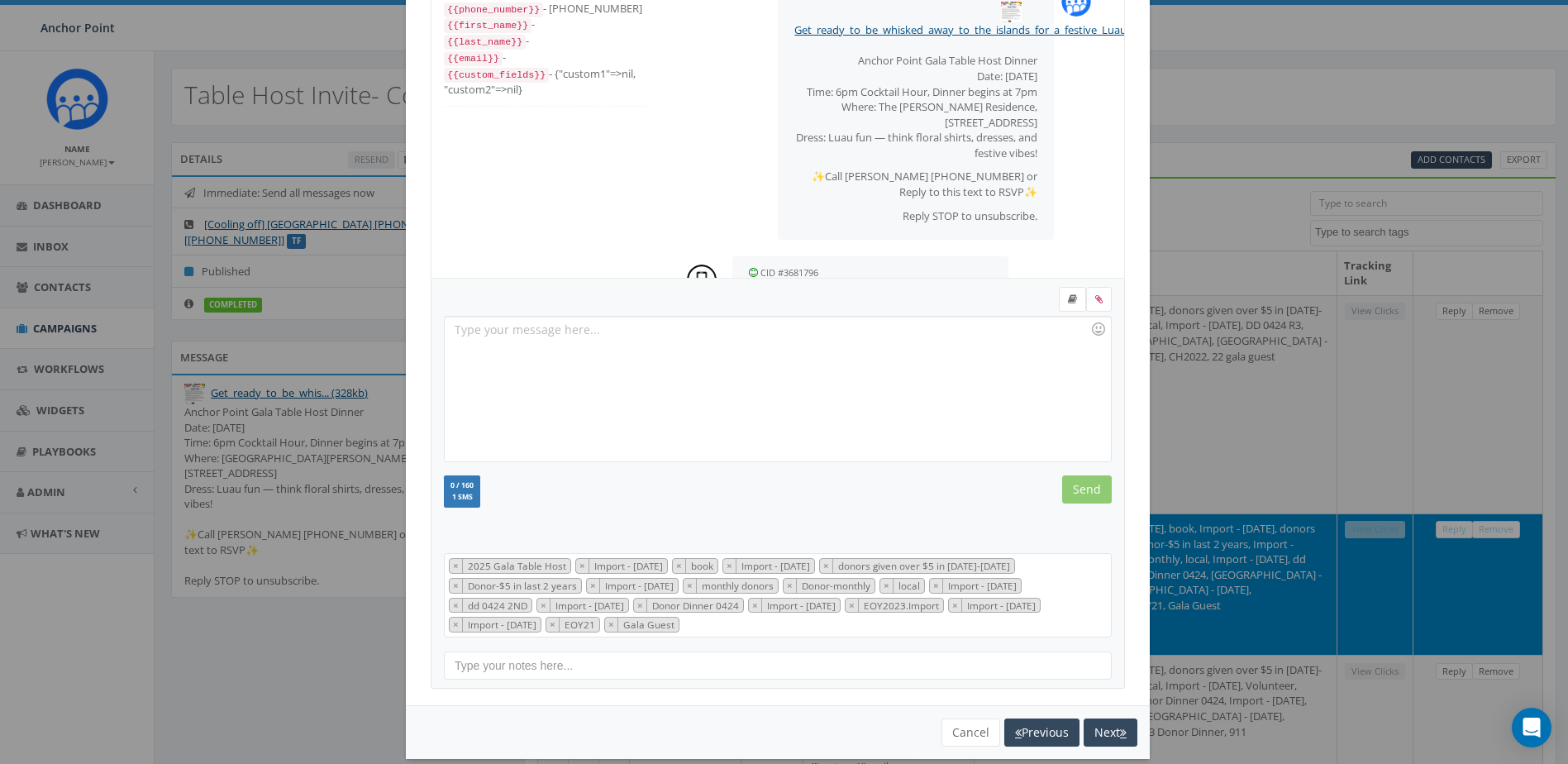
scroll to position [20, 0]
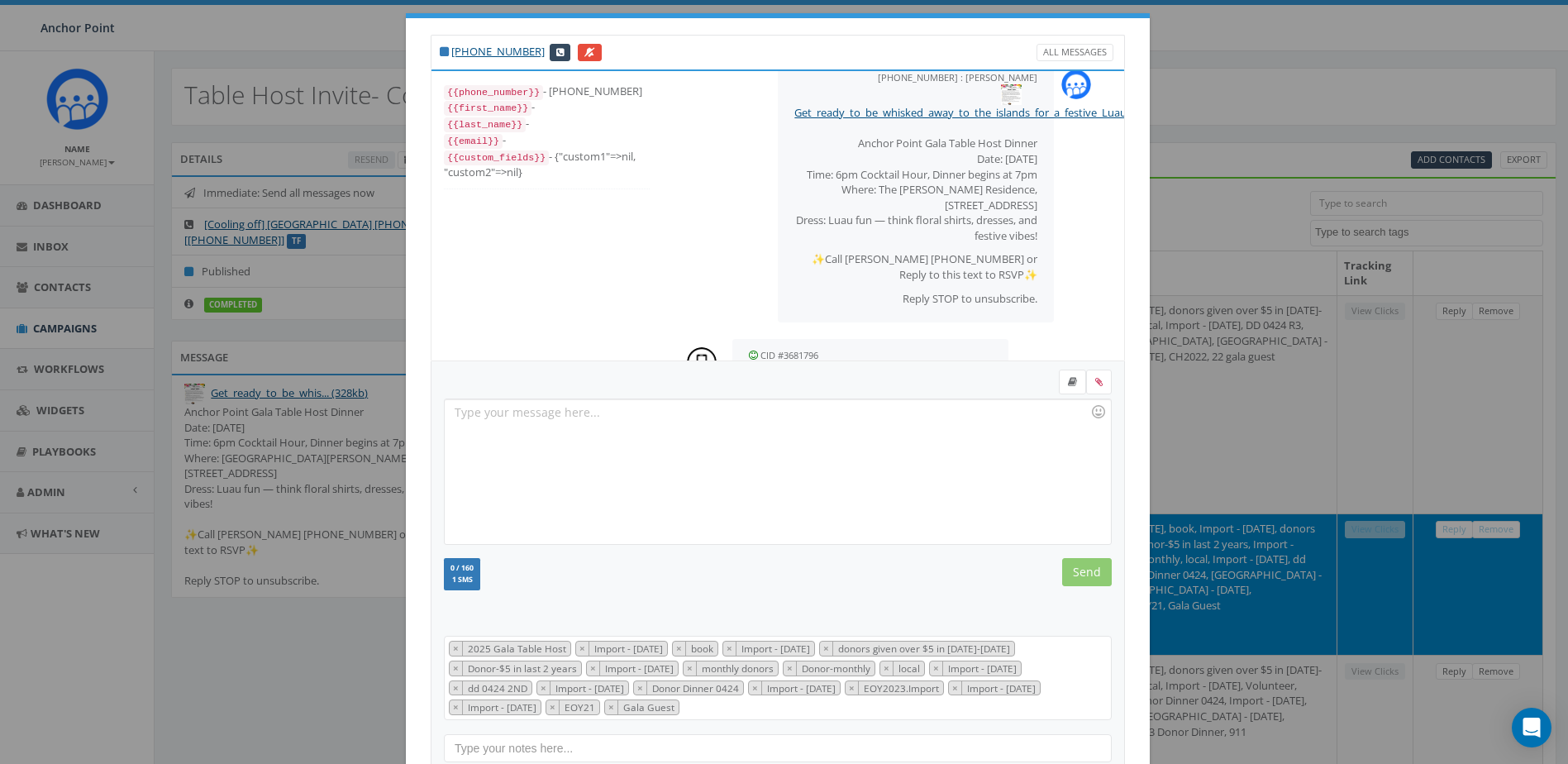
click at [599, 419] on div at bounding box center [777, 471] width 665 height 144
click at [1083, 571] on input "Send" at bounding box center [1087, 572] width 49 height 28
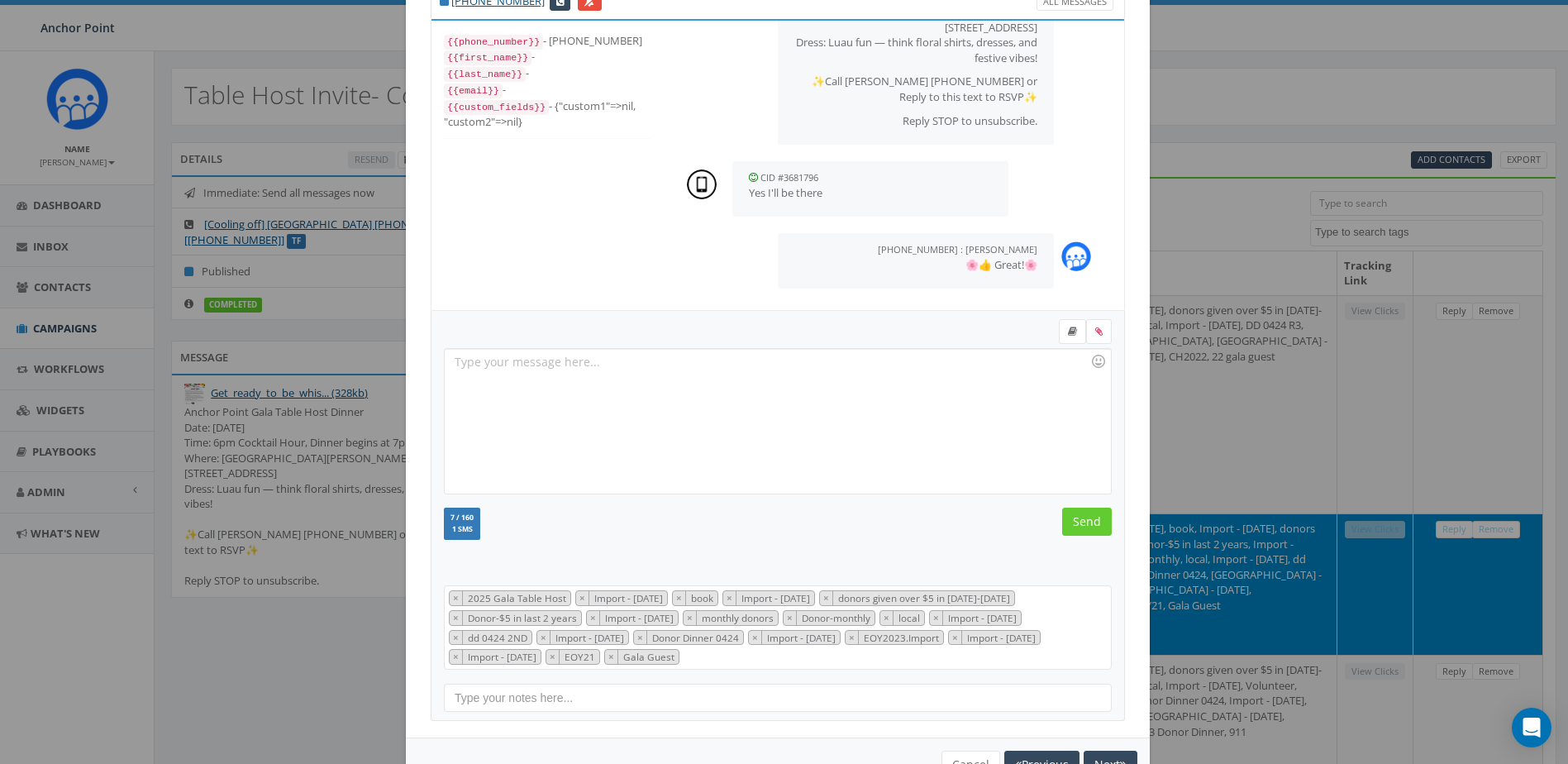
scroll to position [123, 0]
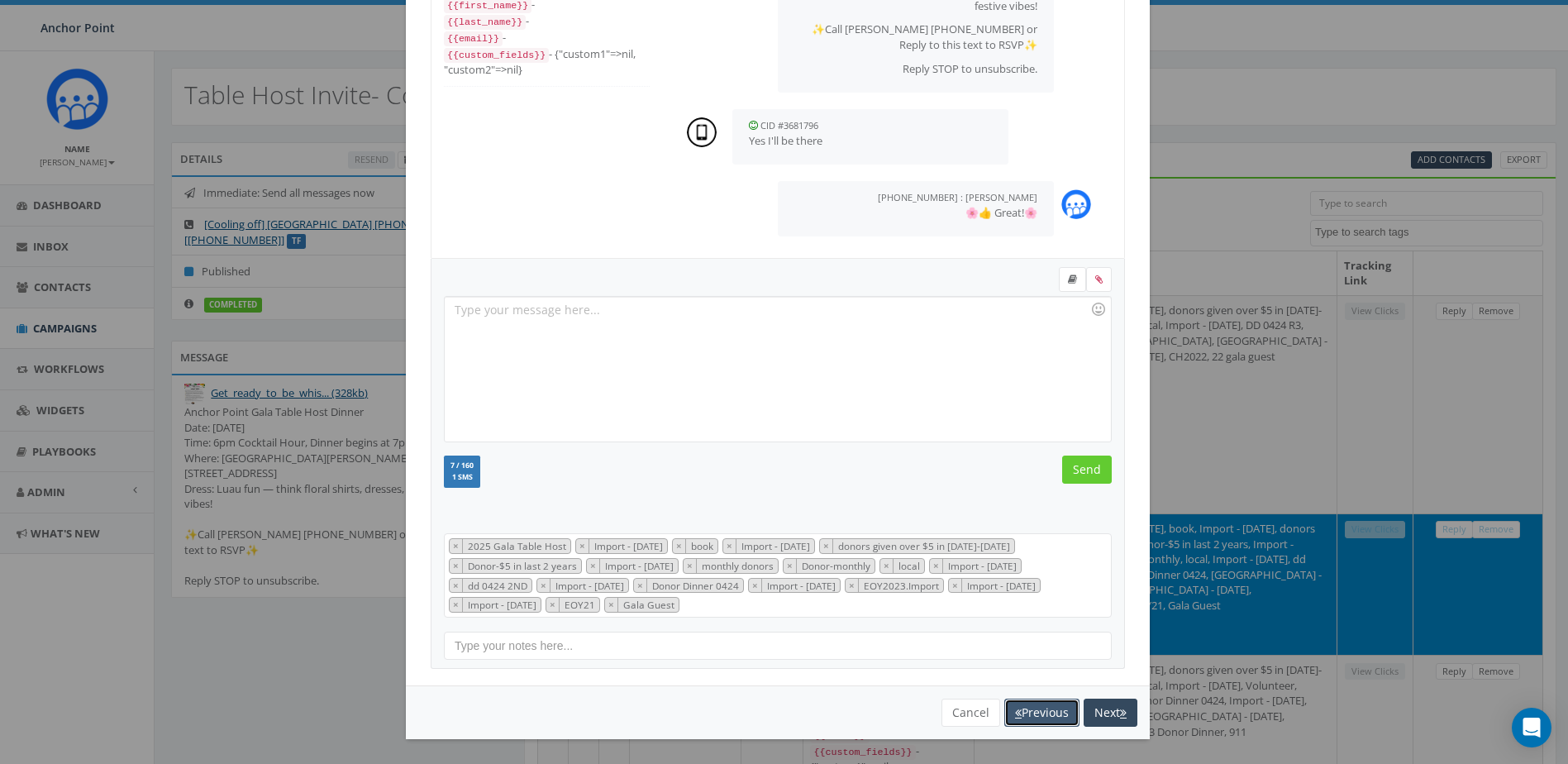
click at [1023, 704] on button "Previous" at bounding box center [1041, 713] width 75 height 28
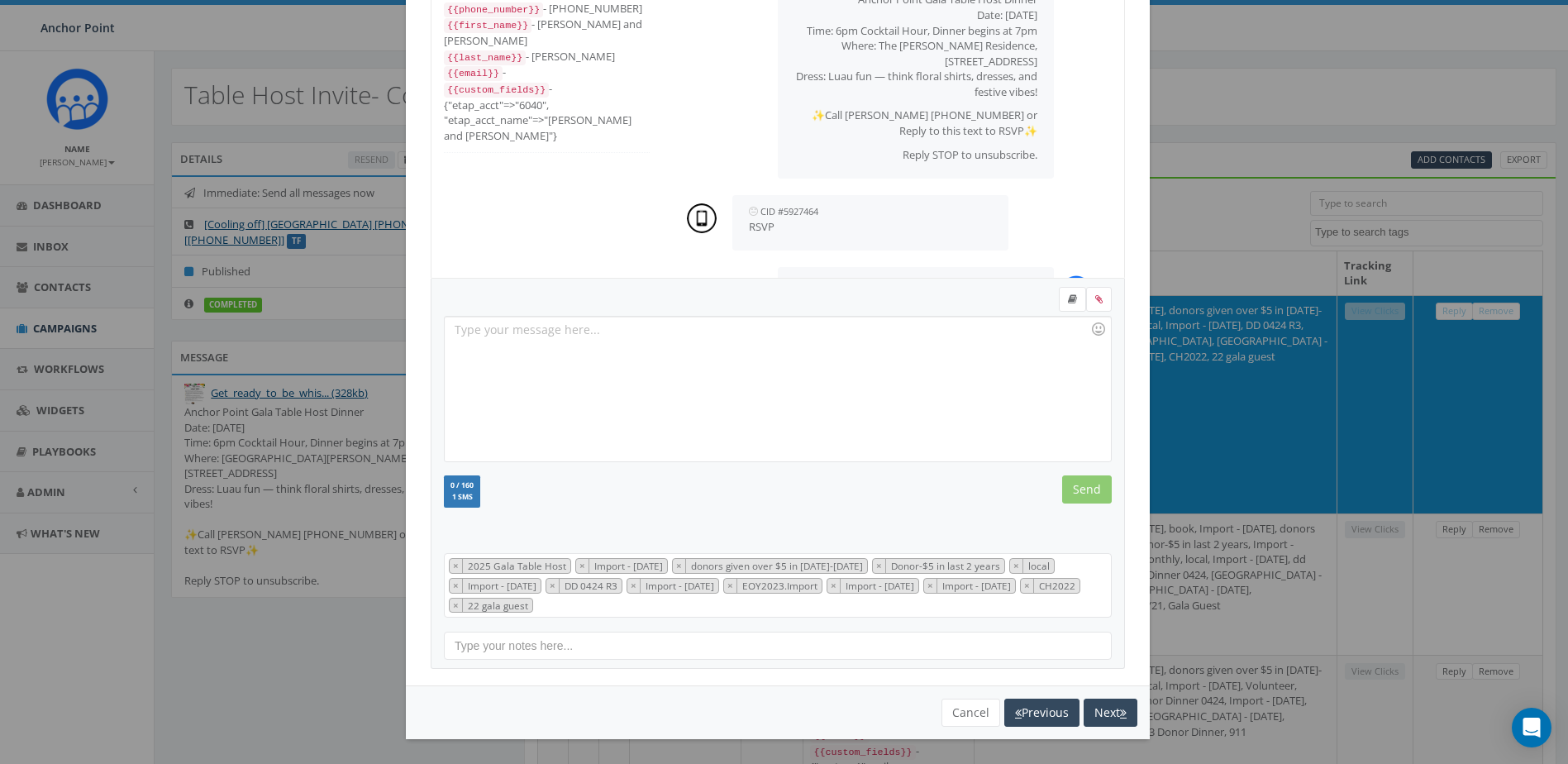
scroll to position [185, 0]
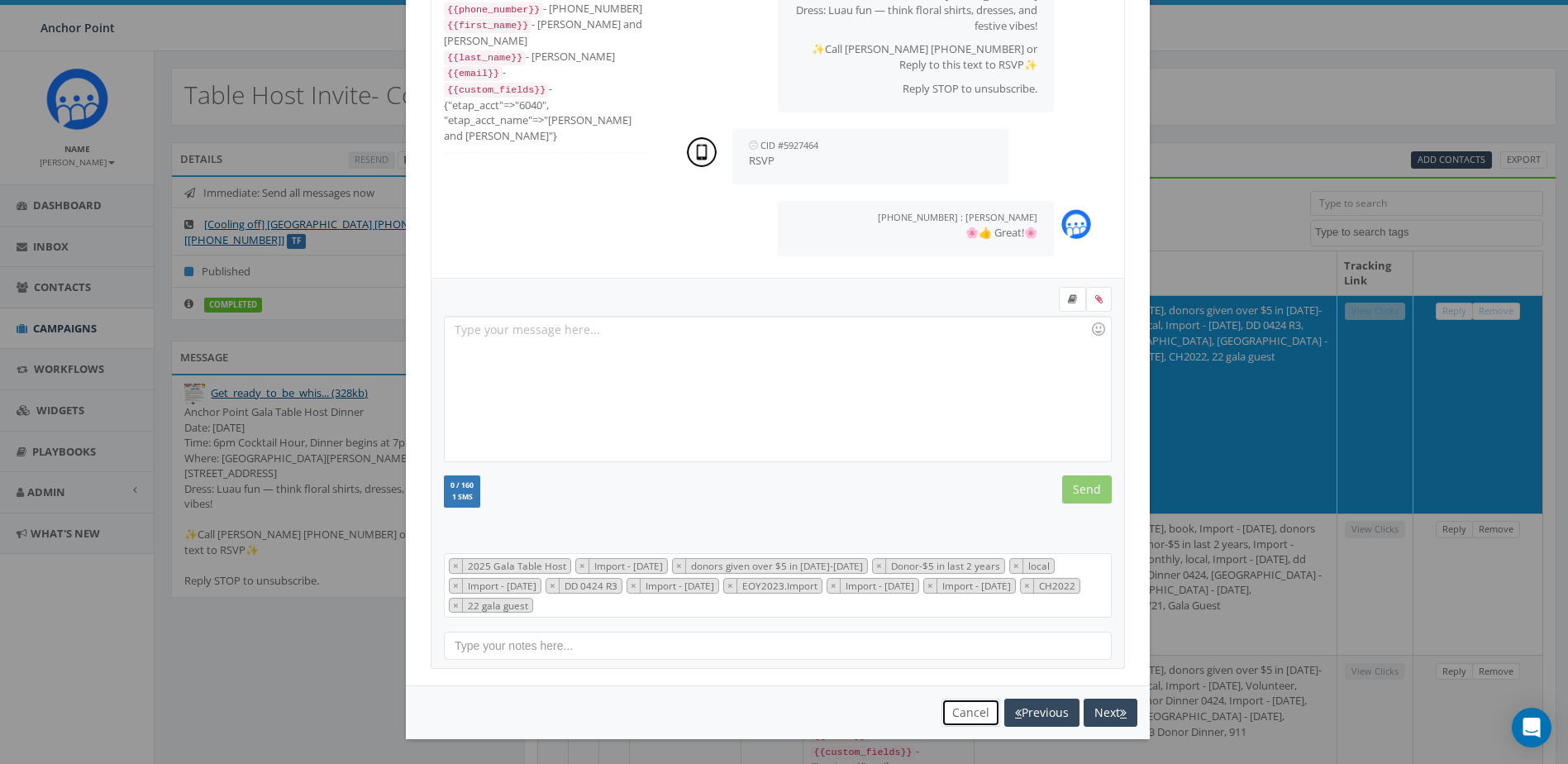
click at [967, 713] on button "Cancel" at bounding box center [970, 713] width 58 height 28
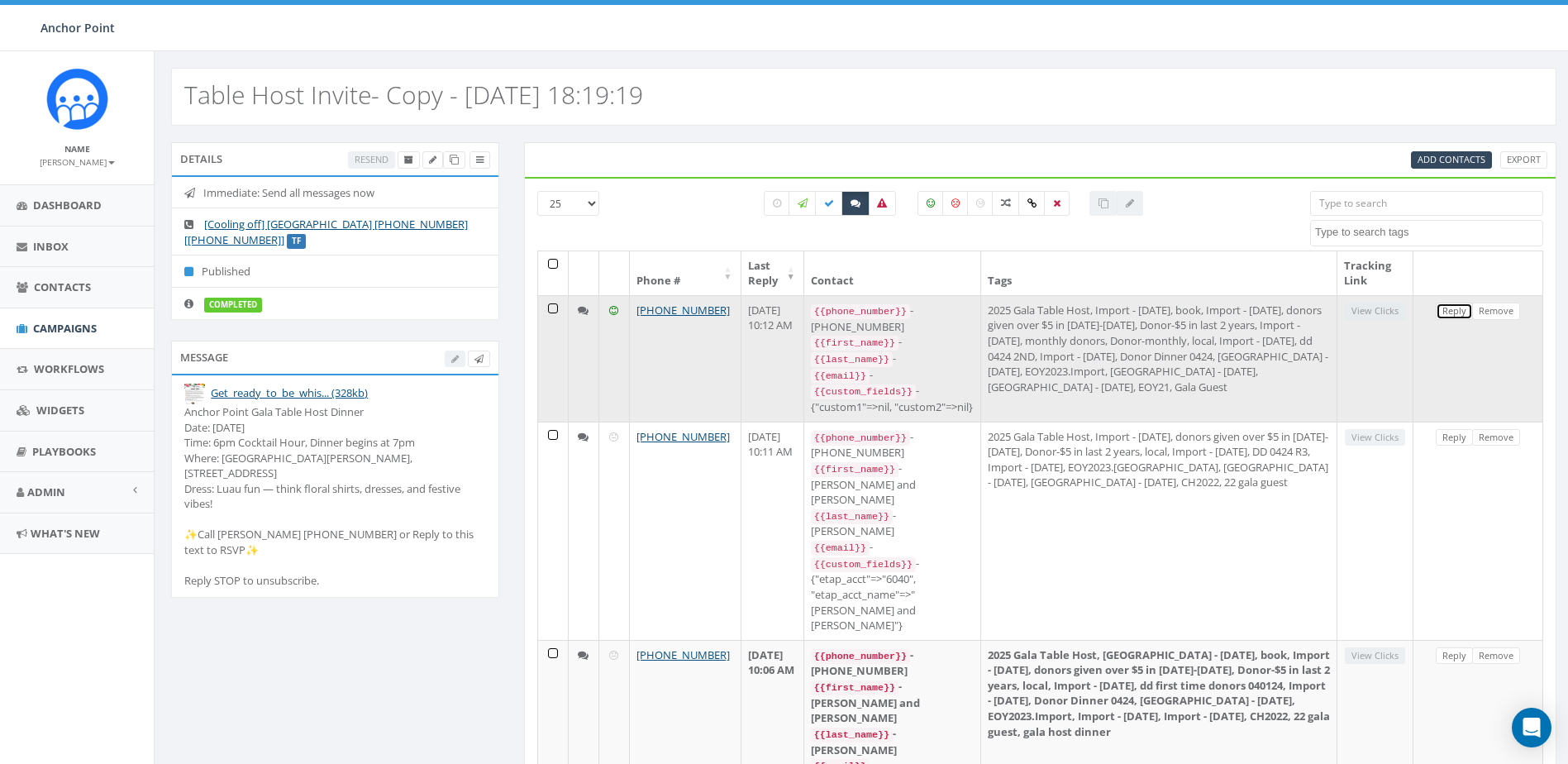
click at [1451, 312] on link "Reply" at bounding box center [1454, 311] width 38 height 18
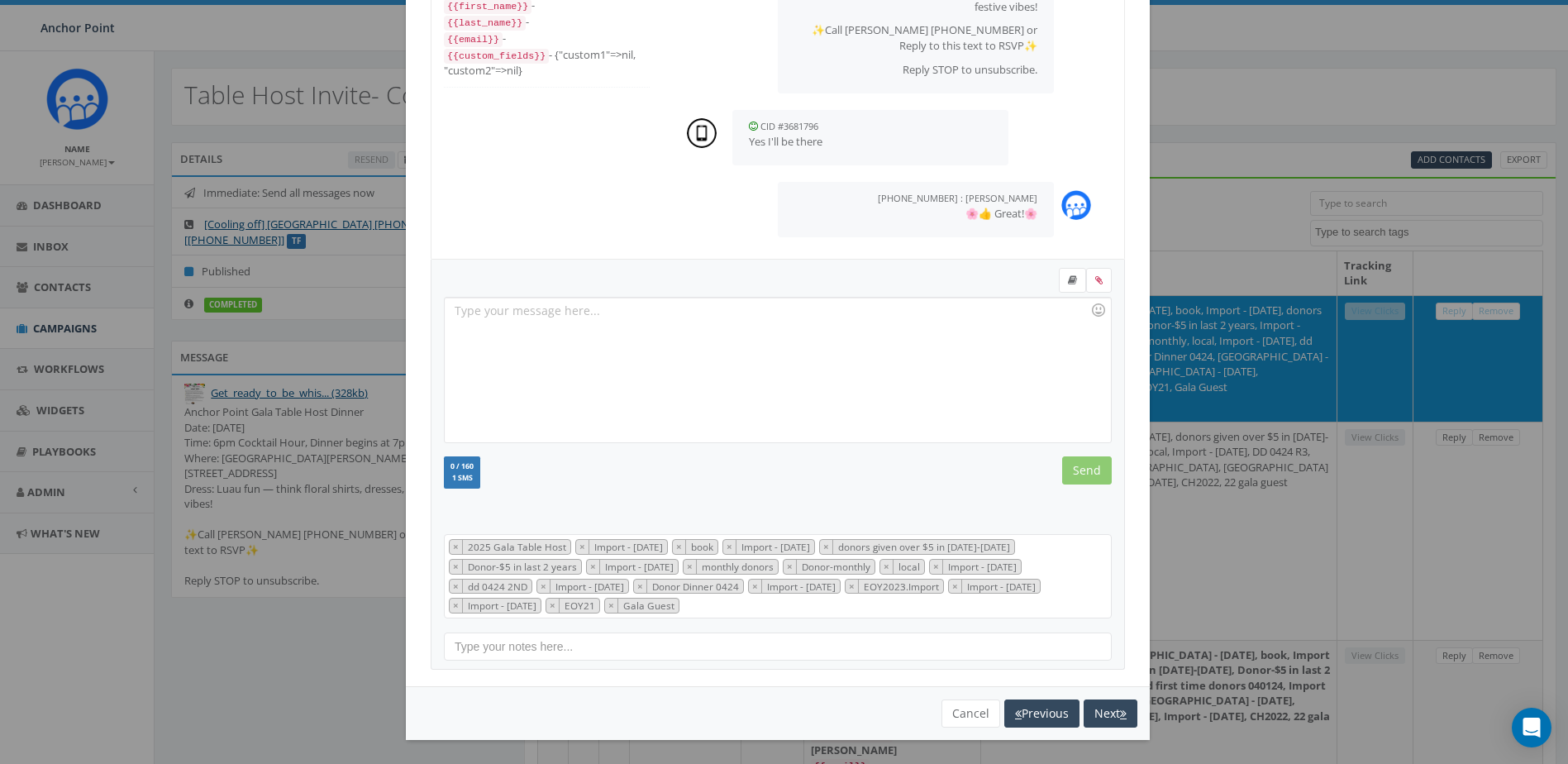
scroll to position [123, 0]
click at [1094, 716] on button "Next" at bounding box center [1111, 713] width 53 height 28
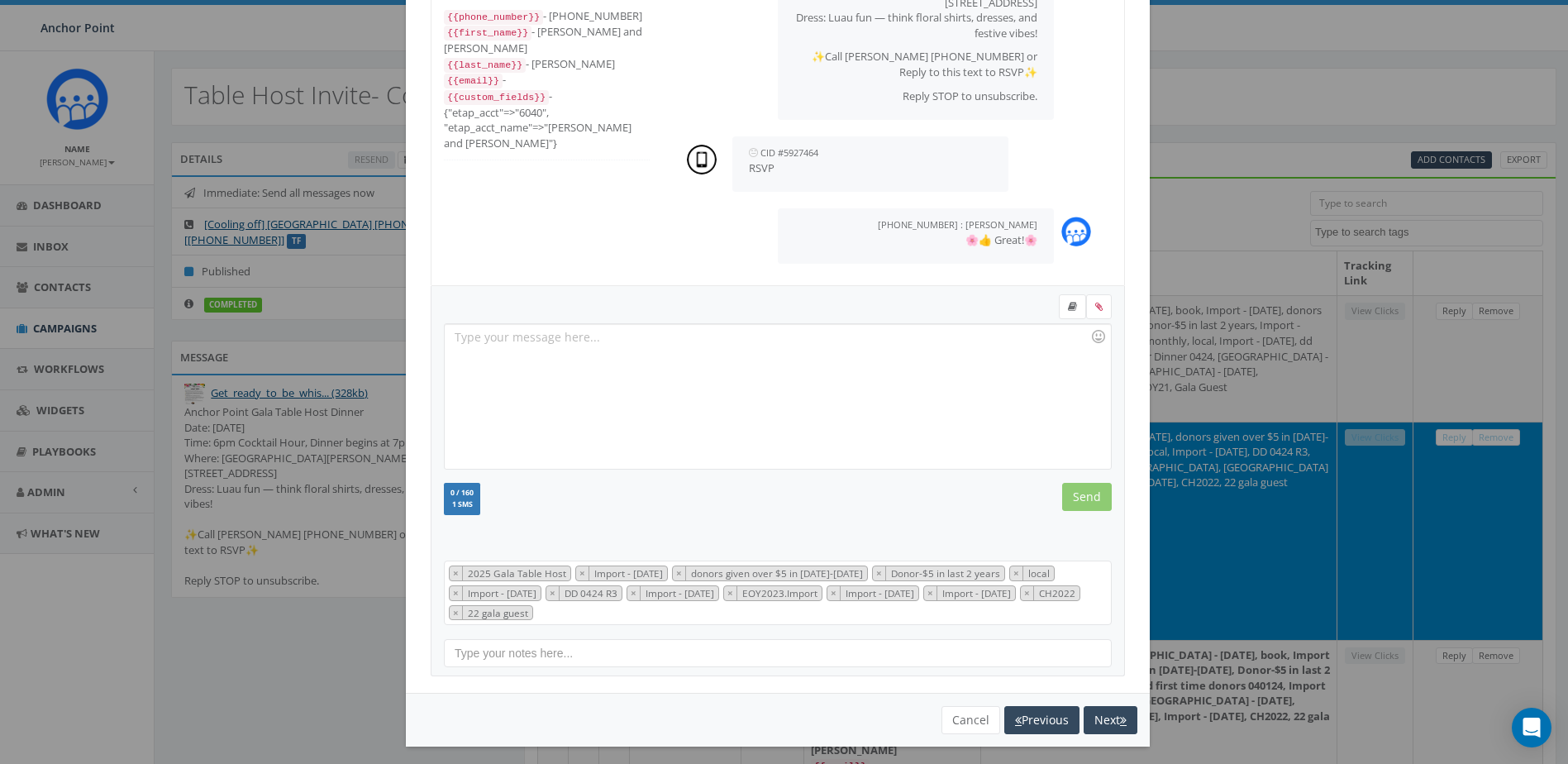
scroll to position [185, 0]
click at [1096, 721] on button "Next" at bounding box center [1111, 720] width 53 height 28
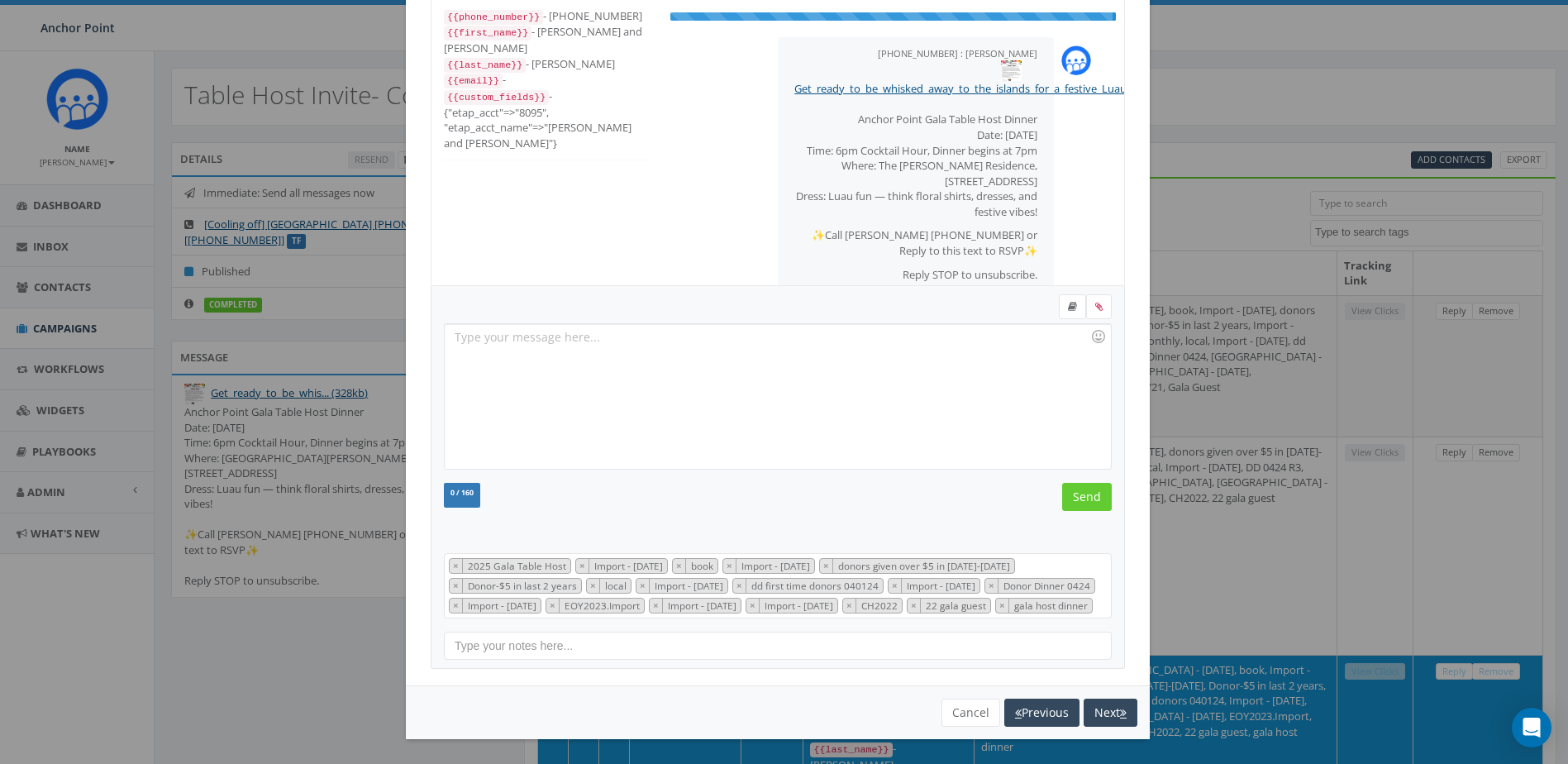
scroll to position [144, 0]
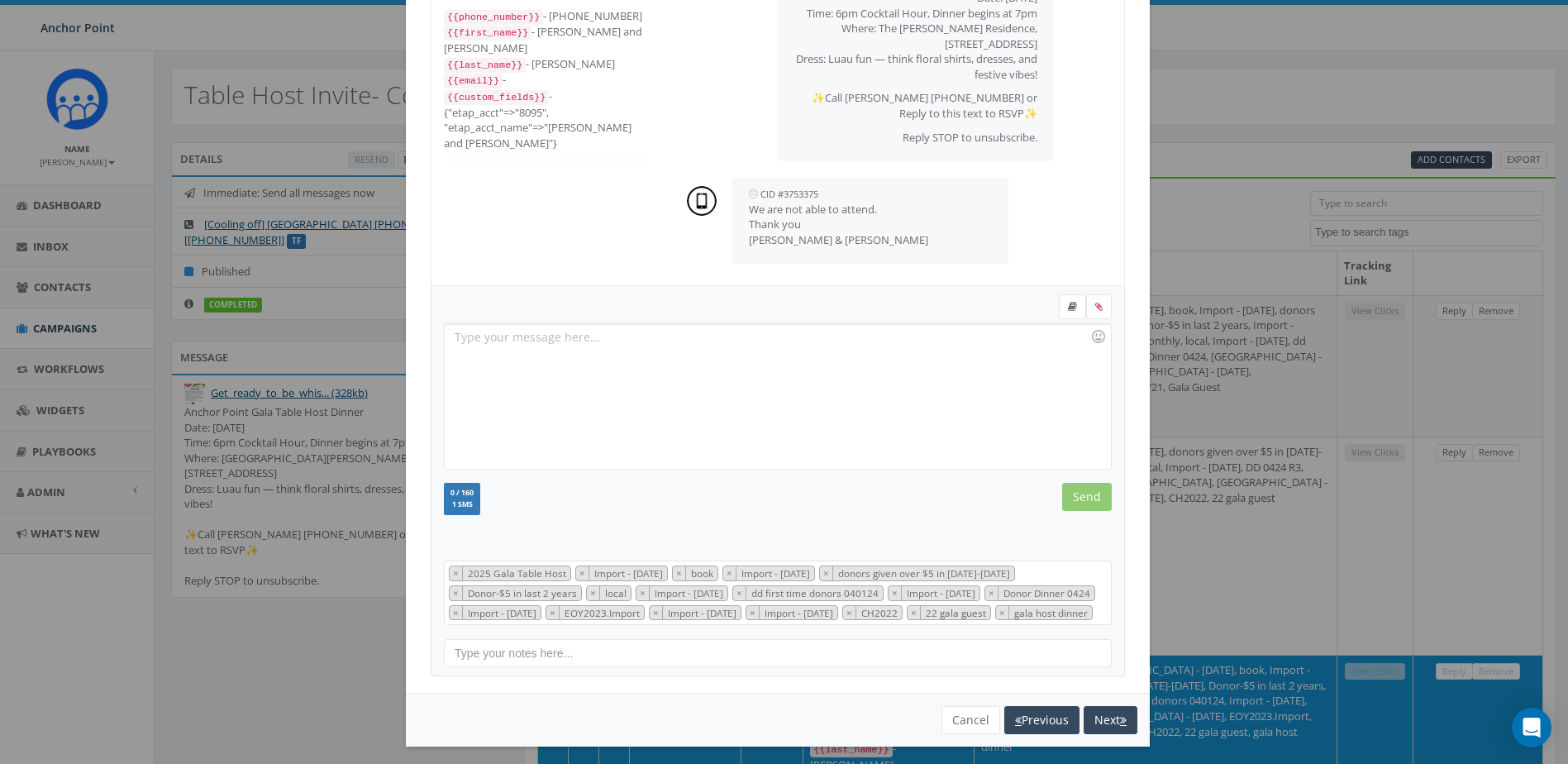
click at [534, 340] on div at bounding box center [777, 396] width 665 height 144
click at [1070, 495] on input "Send" at bounding box center [1087, 496] width 49 height 28
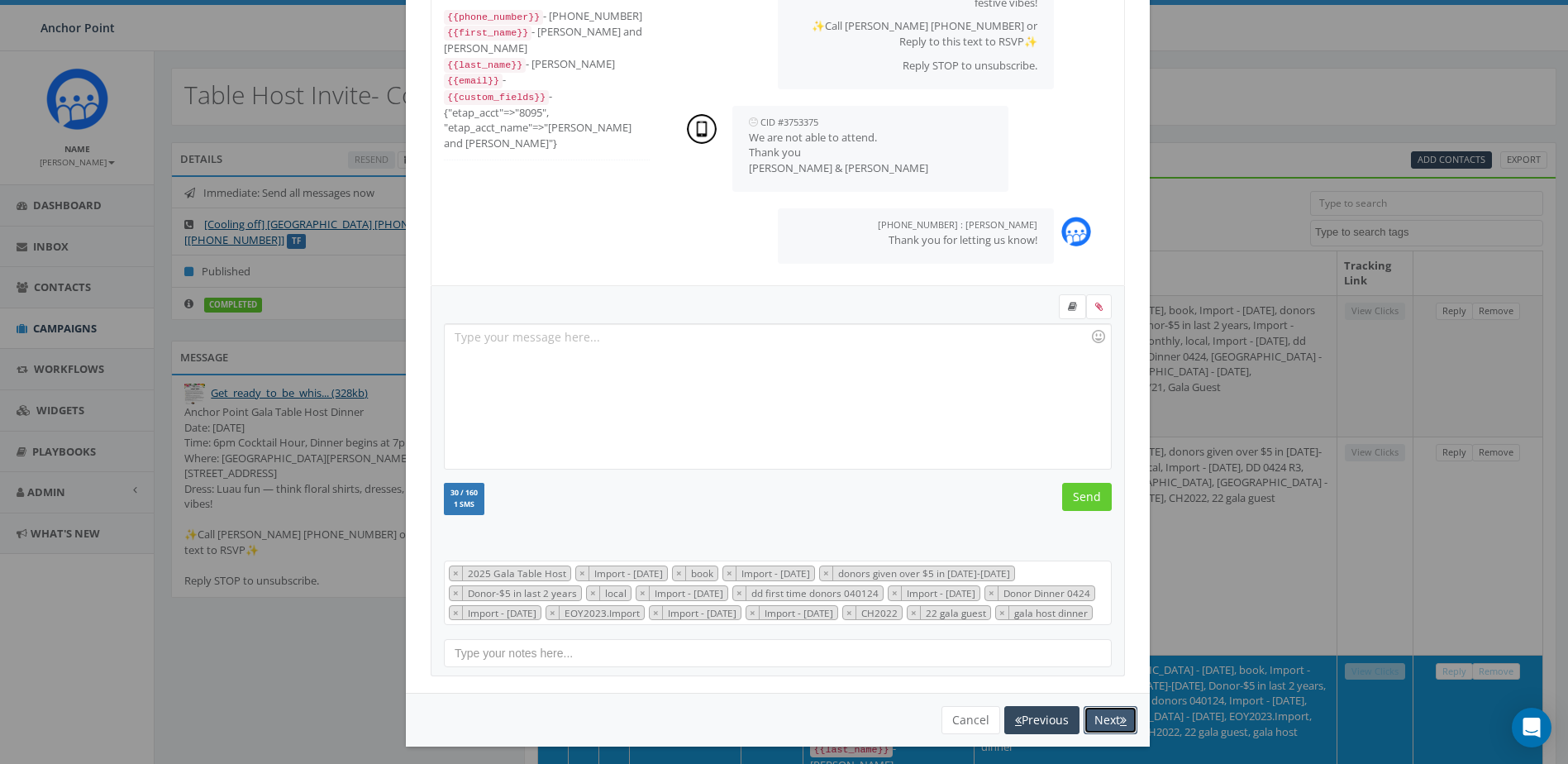
click at [1096, 734] on button "Next" at bounding box center [1111, 720] width 53 height 28
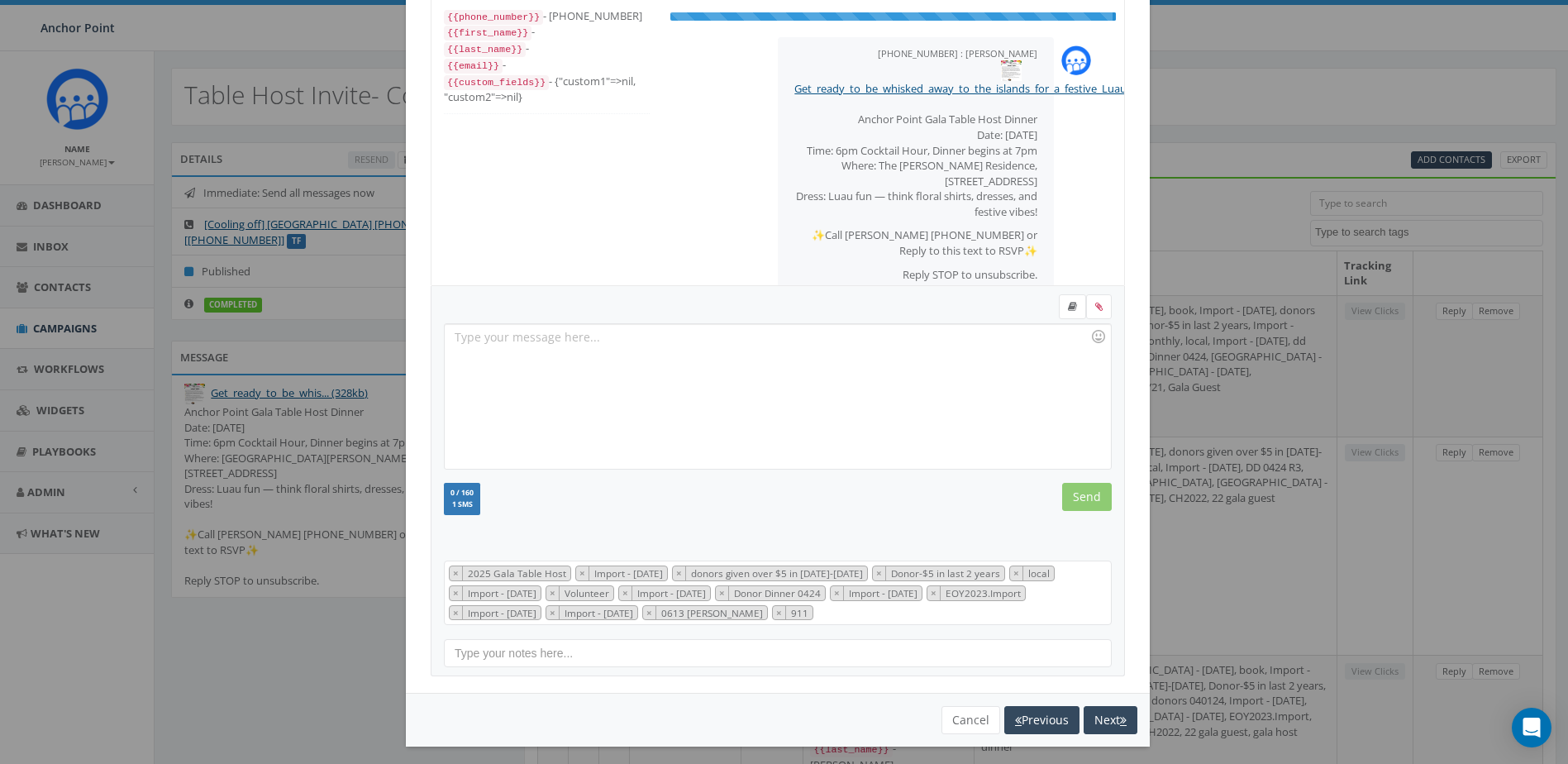
scroll to position [185, 0]
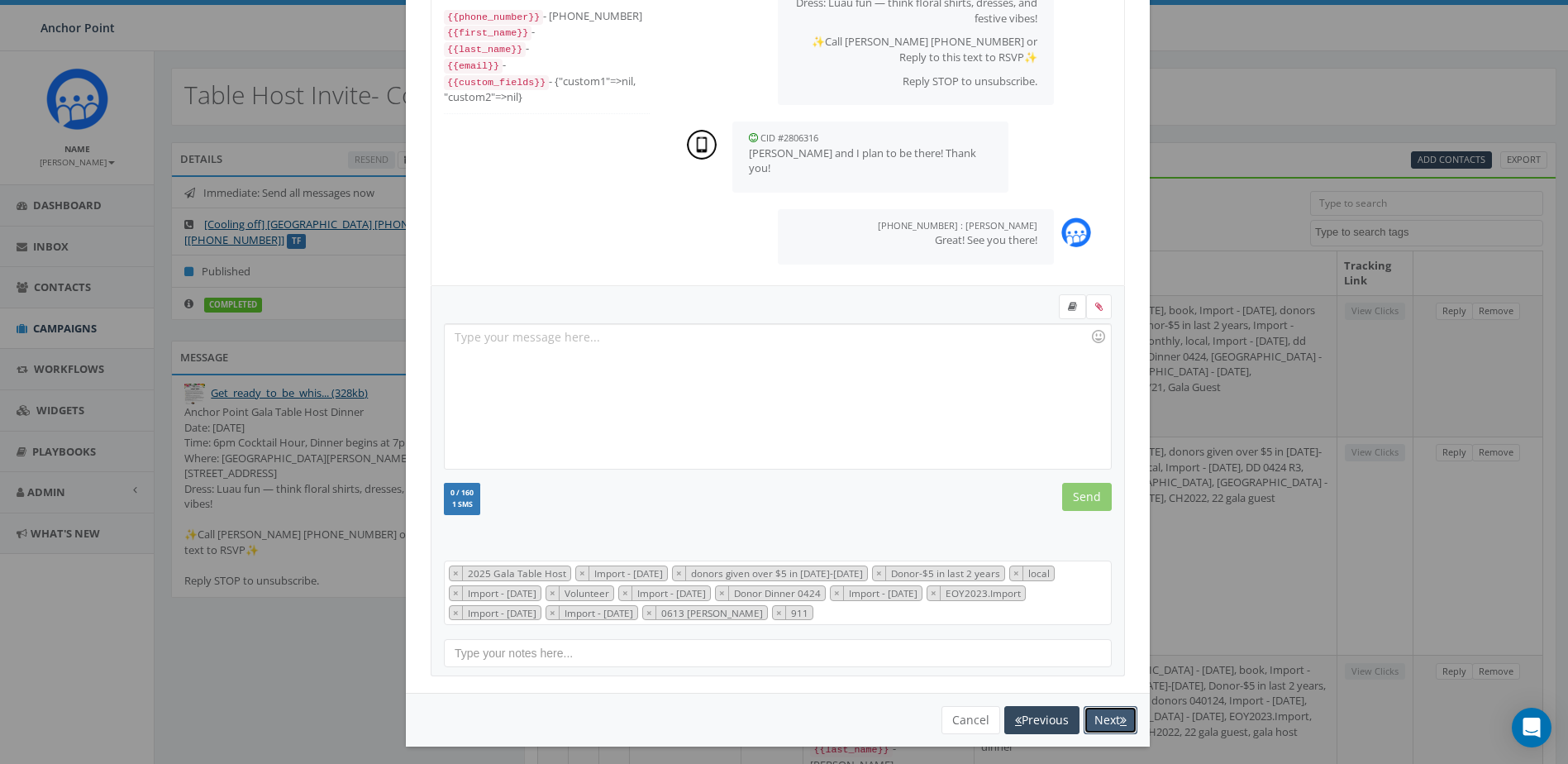
click at [1106, 717] on button "Next" at bounding box center [1111, 720] width 53 height 28
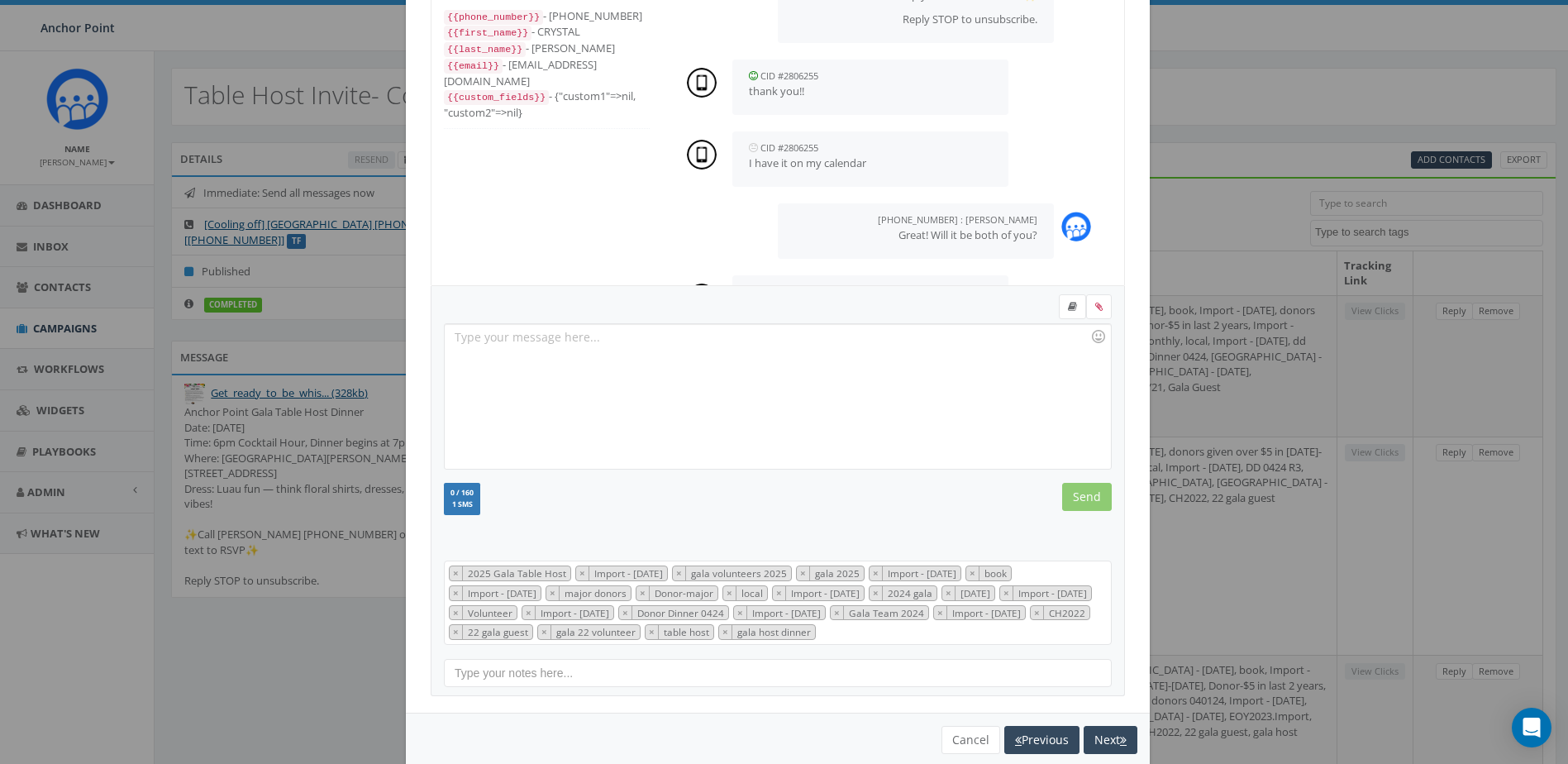
scroll to position [329, 0]
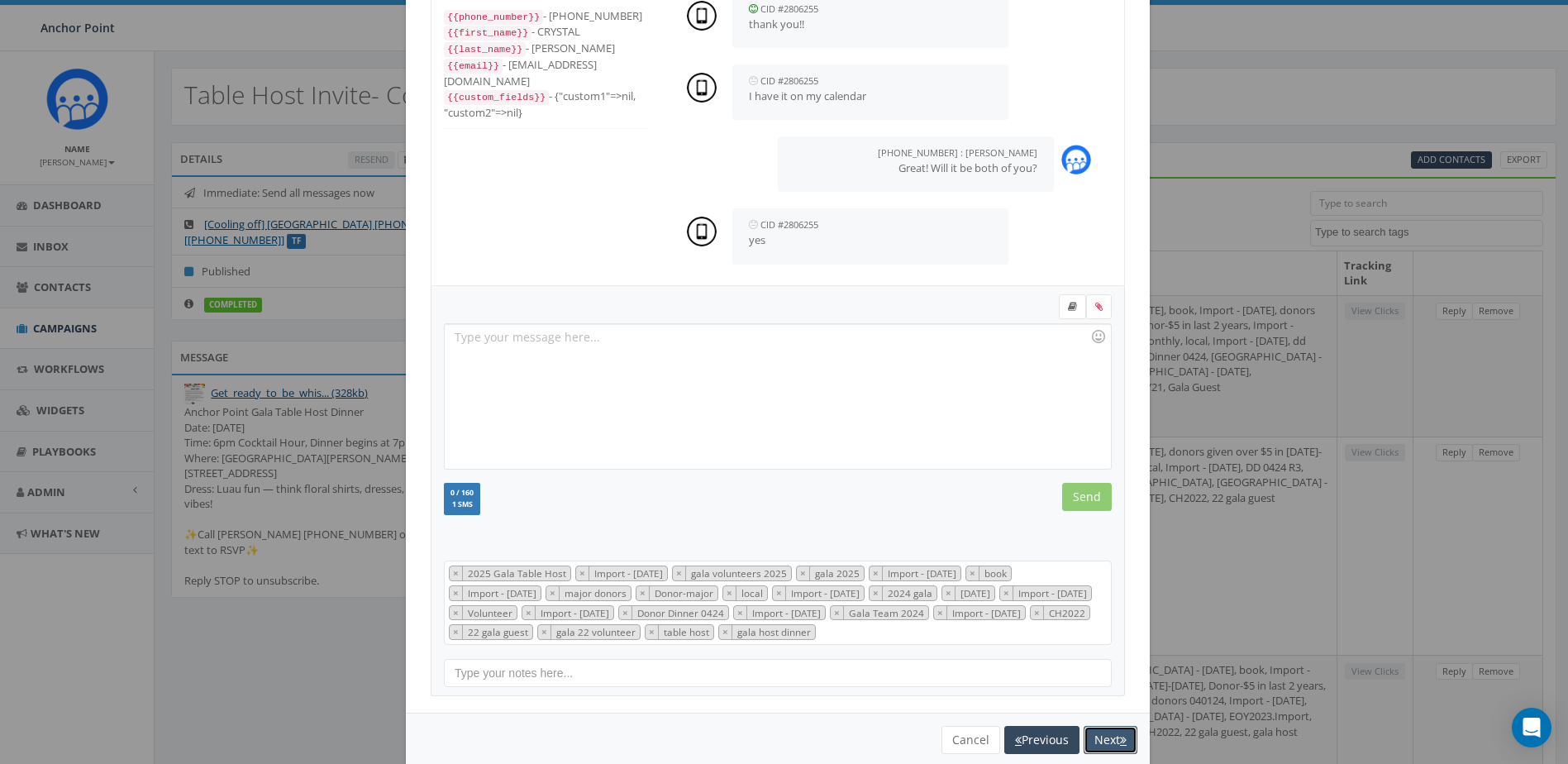
click at [1105, 740] on button "Next" at bounding box center [1111, 739] width 53 height 28
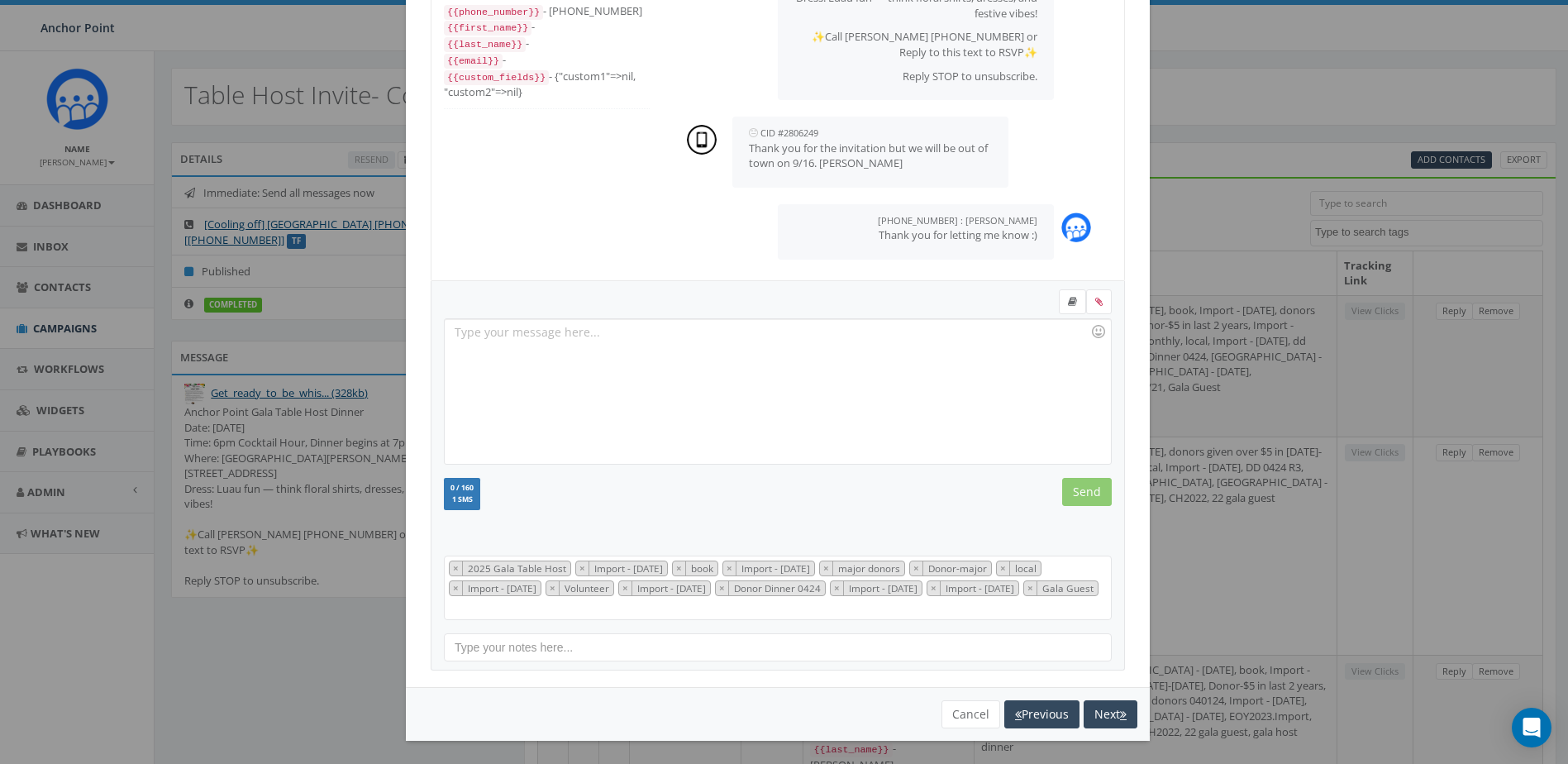
scroll to position [103, 0]
click at [1110, 716] on button "Next" at bounding box center [1111, 713] width 53 height 28
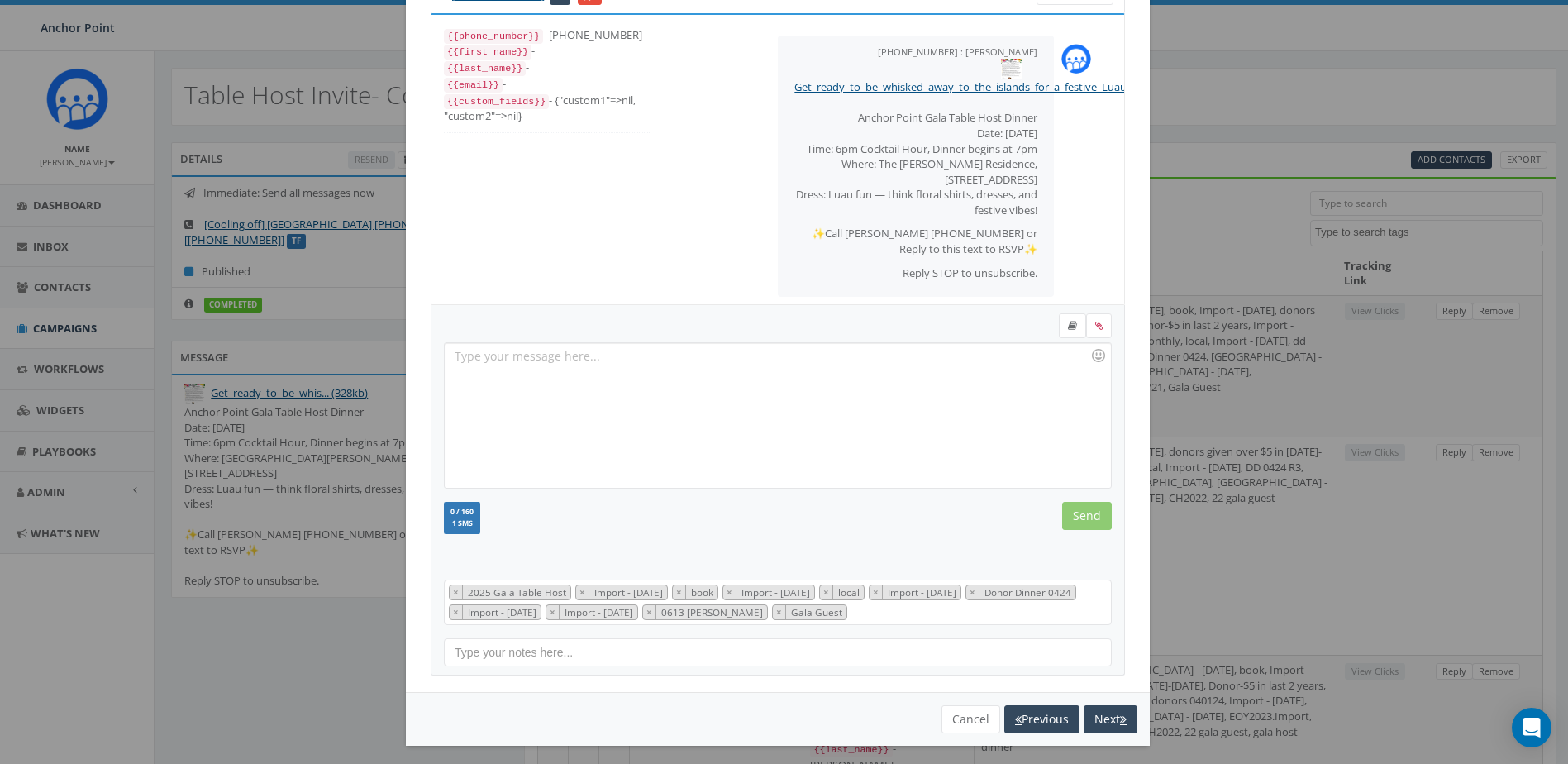
scroll to position [185, 0]
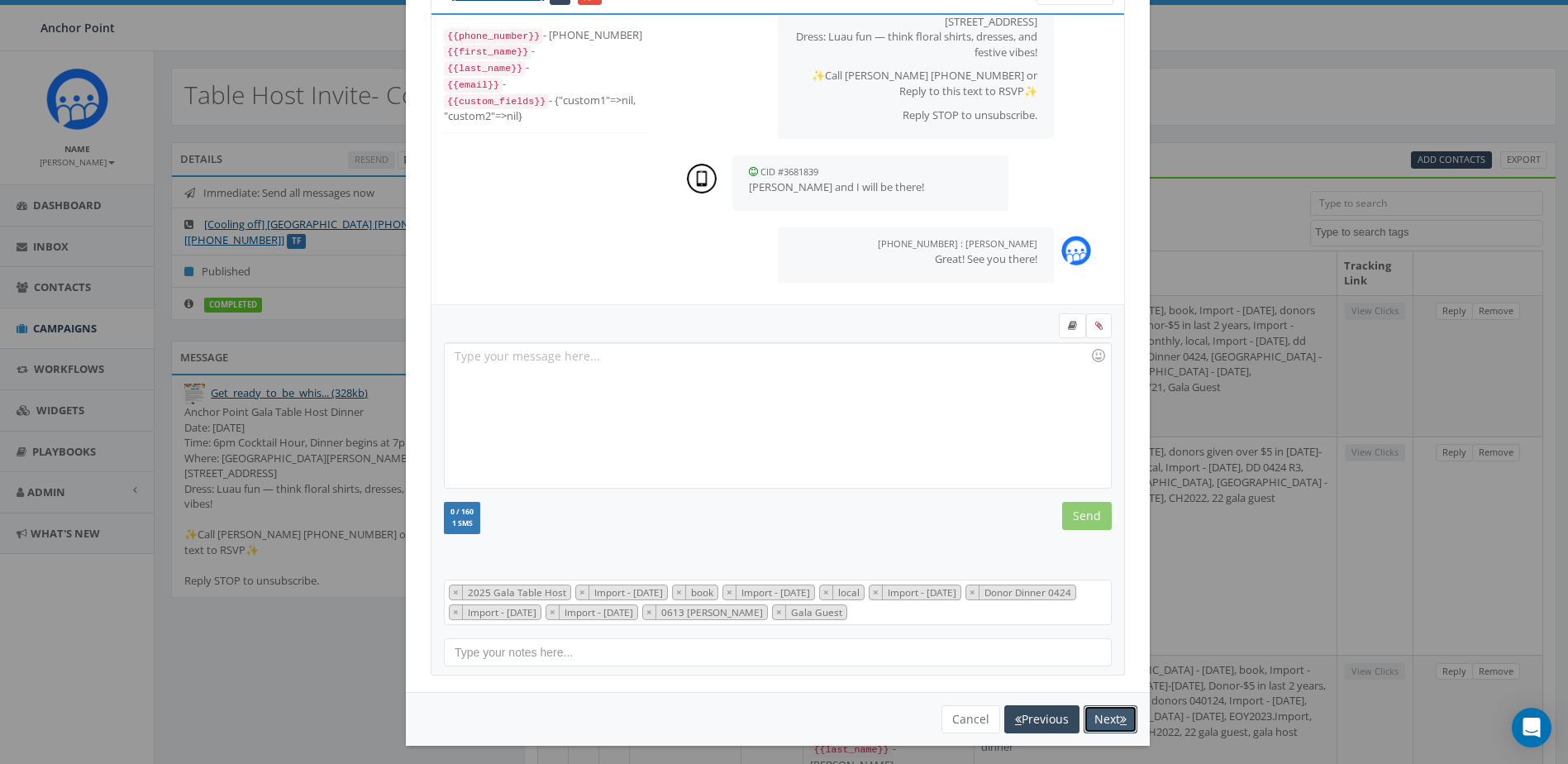
click at [1110, 716] on button "Next" at bounding box center [1111, 720] width 53 height 28
